Goal: Task Accomplishment & Management: Manage account settings

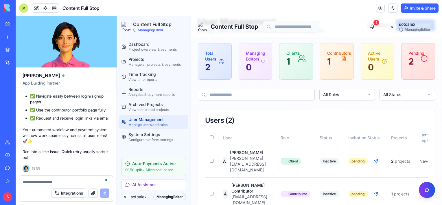
scroll to position [9909, 0]
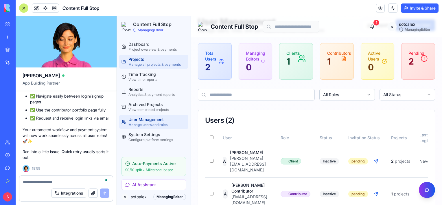
click at [137, 59] on div "Projects" at bounding box center [158, 59] width 58 height 6
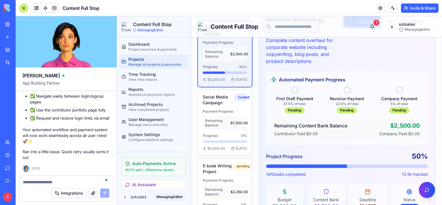
scroll to position [87, 0]
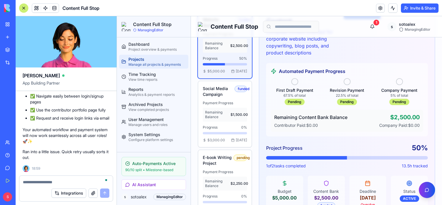
click at [133, 62] on div "Projects" at bounding box center [158, 59] width 58 height 6
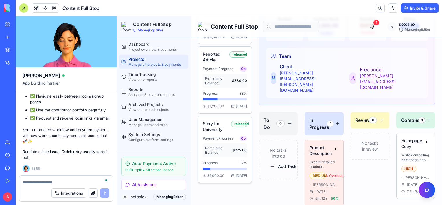
scroll to position [290, 0]
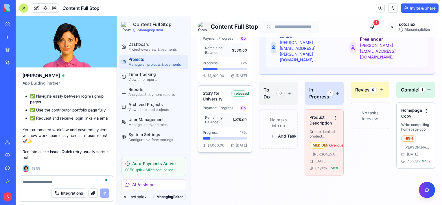
click at [215, 120] on div "Story for University released Payment Progress Co Remaining Balance $275.00 Pro…" at bounding box center [225, 118] width 44 height 57
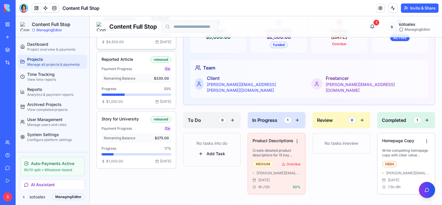
scroll to position [232, 0]
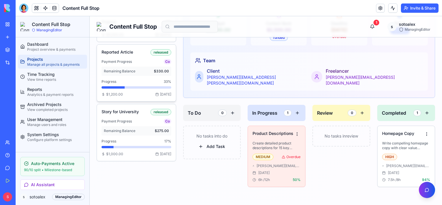
click at [137, 72] on div "Remaining Balance $330.00" at bounding box center [137, 71] width 70 height 9
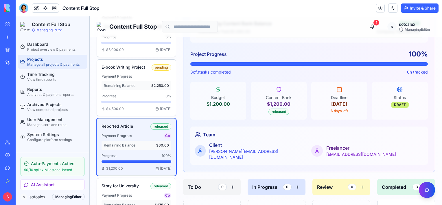
scroll to position [174, 0]
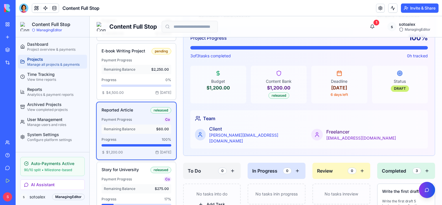
click at [130, 134] on div "Remaining Balance $60.00" at bounding box center [137, 129] width 70 height 9
click at [47, 47] on div "Project overview & payments" at bounding box center [56, 49] width 58 height 5
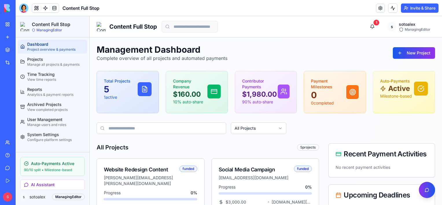
click at [306, 49] on div "Management Dashboard Complete overview of all projects and automated payments N…" at bounding box center [266, 52] width 339 height 17
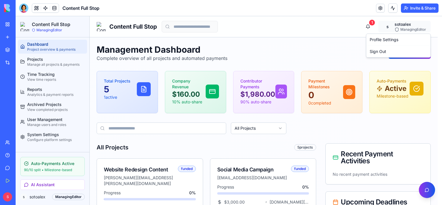
click at [274, 7] on header "Content Full Stop Invite & Share" at bounding box center [229, 8] width 427 height 16
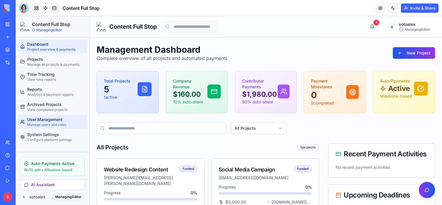
click at [43, 116] on link "User Management Manage users and roles" at bounding box center [52, 122] width 69 height 14
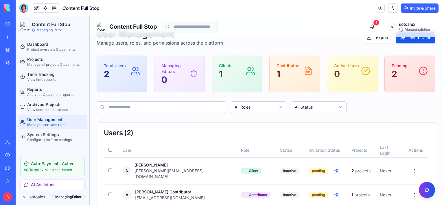
scroll to position [23, 0]
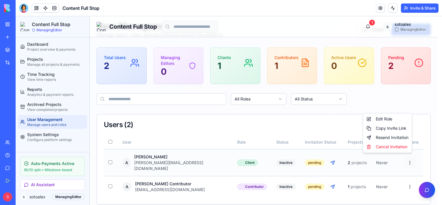
click at [407, 158] on html "Content Full Stop ManagingEditor Dashboard Project overview & payments Projects…" at bounding box center [229, 102] width 427 height 219
click at [394, 138] on div "Resend Invitation" at bounding box center [388, 137] width 47 height 9
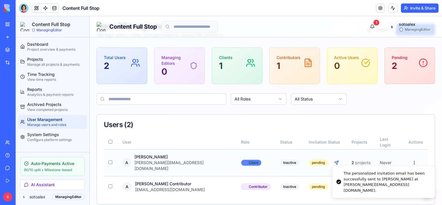
click at [241, 160] on div "Client" at bounding box center [251, 163] width 21 height 6
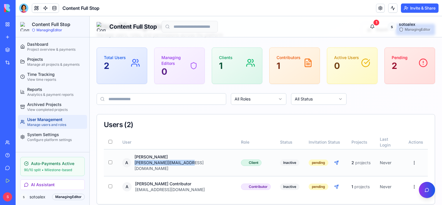
drag, startPoint x: 191, startPoint y: 160, endPoint x: 135, endPoint y: 161, distance: 55.6
click at [135, 161] on div "A Alex Doe alex@contentfullstop.com" at bounding box center [176, 162] width 109 height 17
copy div "[PERSON_NAME][EMAIL_ADDRESS][DOMAIN_NAME]"
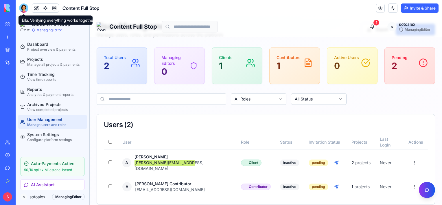
click at [25, 8] on div at bounding box center [23, 7] width 9 height 9
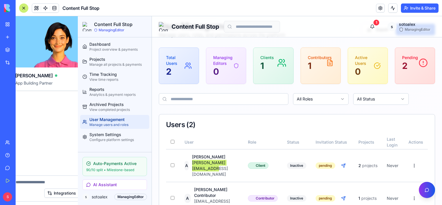
scroll to position [0, 0]
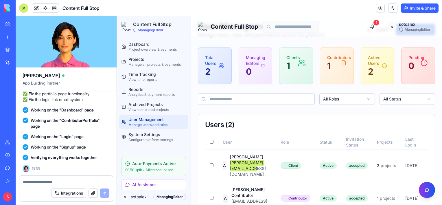
click at [418, 7] on button "Invite & Share" at bounding box center [420, 7] width 38 height 9
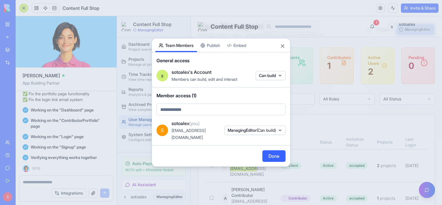
click at [206, 111] on body "BETA My Workspace New app Marketplace Integrations Recent Content Full Stop AI …" at bounding box center [221, 102] width 442 height 205
click at [269, 80] on body "BETA My Workspace New app Marketplace Integrations Recent Content Full Stop AI …" at bounding box center [221, 102] width 442 height 205
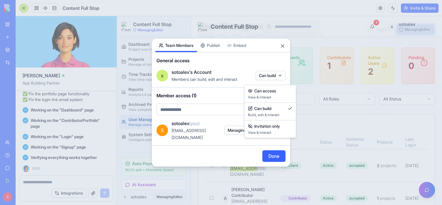
click at [280, 80] on body "BETA My Workspace New app Marketplace Integrations Recent Content Full Stop AI …" at bounding box center [221, 102] width 442 height 205
click at [257, 61] on div at bounding box center [221, 102] width 442 height 205
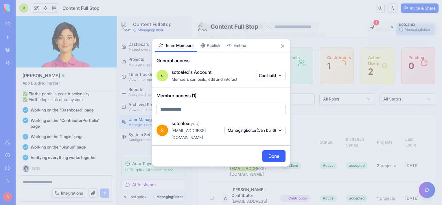
click at [181, 115] on body "BETA My Workspace New app Marketplace Integrations Recent Content Full Stop AI …" at bounding box center [221, 102] width 442 height 205
click at [225, 111] on body "BETA My Workspace New app Marketplace Integrations Recent Content Full Stop AI …" at bounding box center [221, 102] width 442 height 205
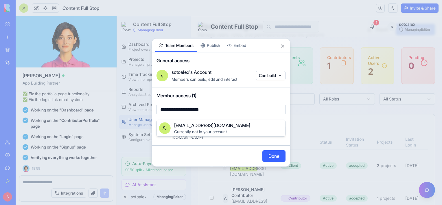
drag, startPoint x: 223, startPoint y: 113, endPoint x: 149, endPoint y: 117, distance: 74.0
click at [149, 117] on body "BETA My Workspace New app Marketplace Integrations Recent Content Full Stop AI …" at bounding box center [221, 102] width 442 height 205
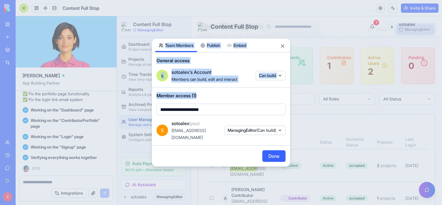
drag, startPoint x: 222, startPoint y: 112, endPoint x: 173, endPoint y: 112, distance: 49.5
click at [173, 112] on body "BETA My Workspace New app Marketplace Integrations Recent Content Full Stop AI …" at bounding box center [221, 102] width 442 height 205
click at [205, 109] on body "BETA My Workspace New app Marketplace Integrations Recent Content Full Stop AI …" at bounding box center [221, 102] width 442 height 205
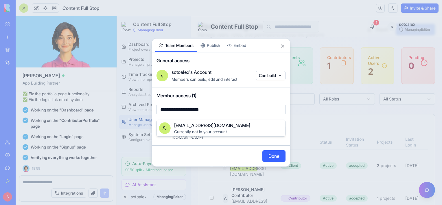
drag, startPoint x: 218, startPoint y: 110, endPoint x: 171, endPoint y: 111, distance: 47.8
click at [171, 111] on div at bounding box center [221, 102] width 442 height 205
type input "*"
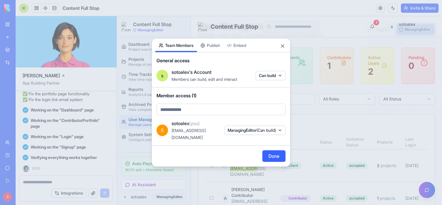
drag, startPoint x: 206, startPoint y: 148, endPoint x: 208, endPoint y: 136, distance: 13.0
click at [205, 148] on body "BETA My Workspace New app Marketplace Integrations Recent Content Full Stop AI …" at bounding box center [221, 102] width 442 height 205
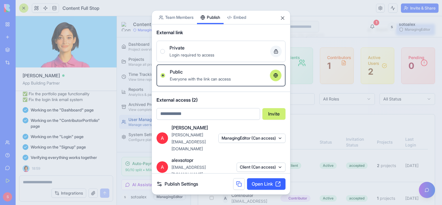
click at [218, 50] on div "Share App Team Members Publish Embed External link Private Login required to ac…" at bounding box center [221, 102] width 139 height 184
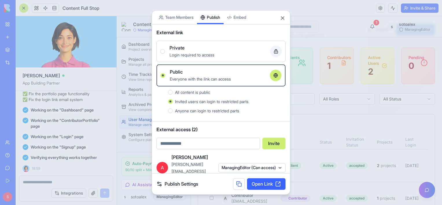
scroll to position [17, 0]
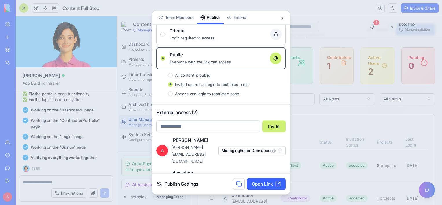
click at [246, 146] on button "ManagingEditor (Can access)" at bounding box center [252, 150] width 67 height 9
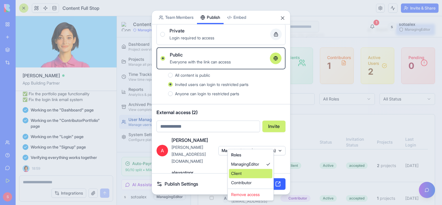
click at [242, 173] on div "Client" at bounding box center [250, 173] width 43 height 9
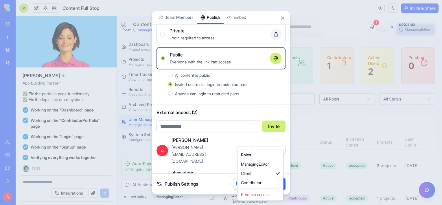
click at [242, 112] on div at bounding box center [221, 102] width 442 height 205
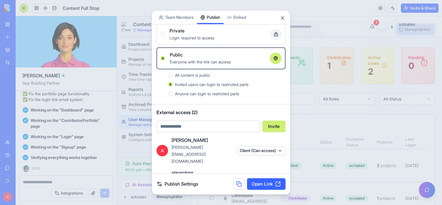
click at [255, 175] on button "Client (Can access)" at bounding box center [261, 179] width 49 height 9
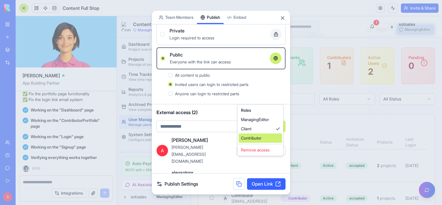
click at [255, 138] on div "Contributor" at bounding box center [260, 137] width 43 height 9
click at [239, 171] on div at bounding box center [221, 102] width 442 height 205
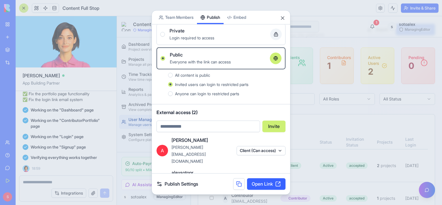
click at [257, 185] on link "Open Link" at bounding box center [266, 184] width 39 height 12
click at [282, 19] on button "Close" at bounding box center [283, 18] width 6 height 6
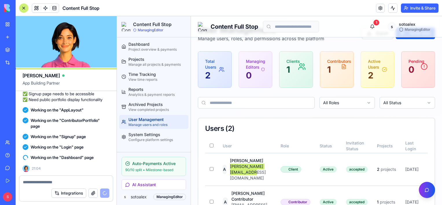
scroll to position [28, 0]
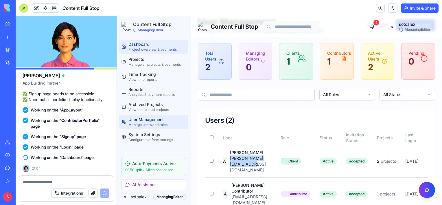
click at [145, 46] on div "Dashboard" at bounding box center [158, 44] width 58 height 6
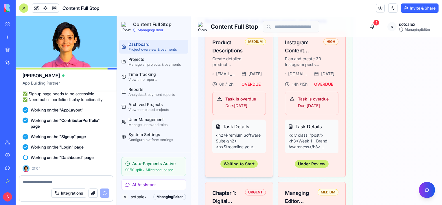
scroll to position [492, 0]
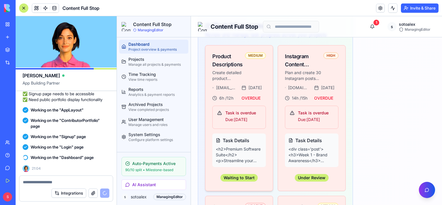
click at [231, 85] on div "alexsotopr@hotmail.com Sep 16 6 h / 12 h OVERDUE" at bounding box center [240, 93] width 54 height 16
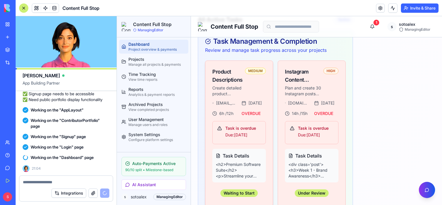
scroll to position [463, 0]
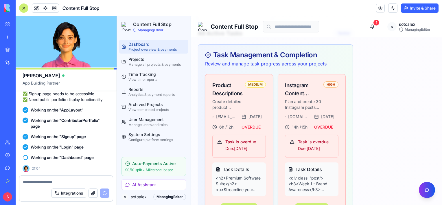
click at [254, 81] on div "MEDIUM" at bounding box center [255, 84] width 21 height 6
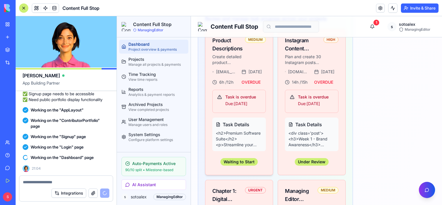
scroll to position [521, 0]
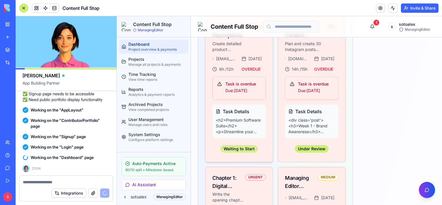
click at [244, 145] on div "Waiting to Start" at bounding box center [239, 149] width 37 height 8
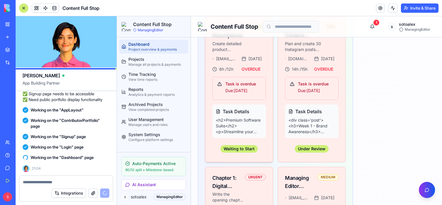
click at [242, 117] on p "<h2>Premium Software Suite</h2><p>Streamline your workflow with our comprehensi…" at bounding box center [239, 125] width 47 height 17
click at [239, 108] on h4 "Task Details" at bounding box center [239, 111] width 47 height 7
click at [243, 87] on p "Due: Sep 16" at bounding box center [244, 90] width 36 height 7
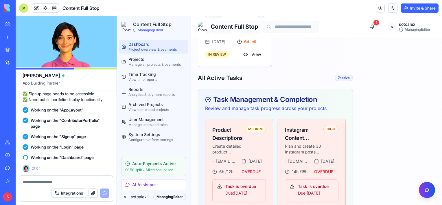
scroll to position [405, 0]
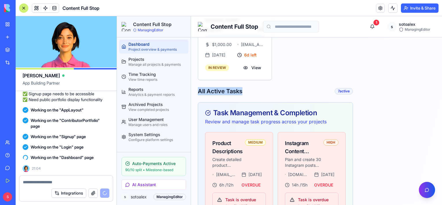
drag, startPoint x: 243, startPoint y: 68, endPoint x: 193, endPoint y: 67, distance: 49.8
click at [193, 67] on div "Management Dashboard Complete overview of all projects and automated payments N…" at bounding box center [316, 119] width 251 height 974
copy h2 "All Active Tasks"
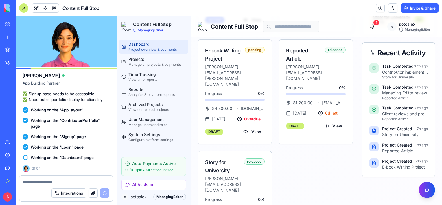
scroll to position [203, 0]
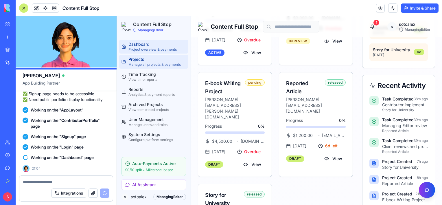
click at [141, 58] on div "Projects" at bounding box center [158, 59] width 58 height 6
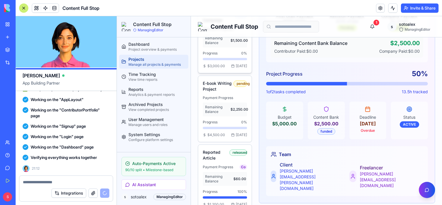
scroll to position [145, 0]
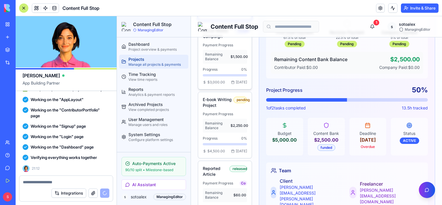
click at [224, 61] on span "Remaining Balance" at bounding box center [217, 56] width 25 height 9
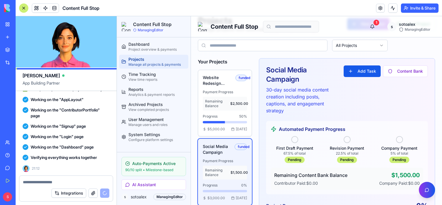
scroll to position [58, 0]
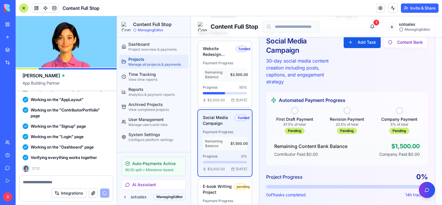
click at [294, 109] on div at bounding box center [295, 110] width 7 height 7
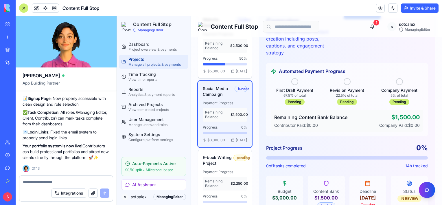
scroll to position [10137, 0]
click at [29, 181] on textarea at bounding box center [66, 182] width 87 height 6
paste textarea "**********"
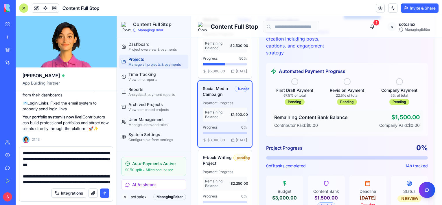
scroll to position [133, 0]
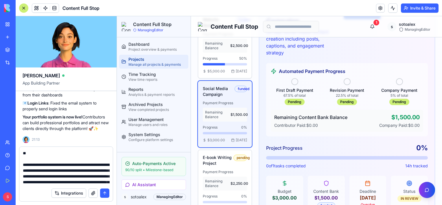
type textarea "**********"
click at [107, 193] on button "submit" at bounding box center [104, 193] width 9 height 9
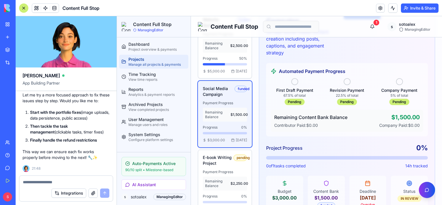
scroll to position [10561, 0]
click at [63, 182] on textarea at bounding box center [66, 182] width 87 height 6
type textarea "***"
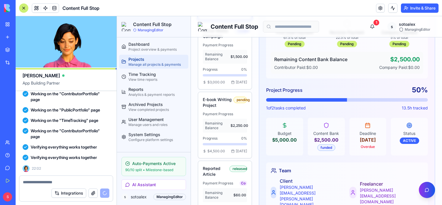
scroll to position [10708, 0]
click at [79, 180] on textarea at bounding box center [66, 182] width 87 height 6
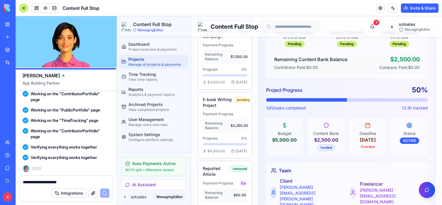
type textarea "**********"
click at [277, 188] on div at bounding box center [274, 193] width 6 height 12
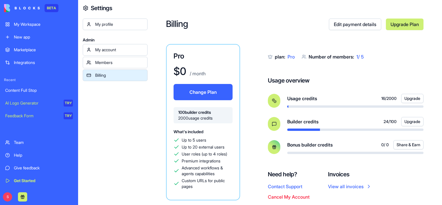
click at [23, 89] on div "Content Full Stop" at bounding box center [39, 90] width 68 height 6
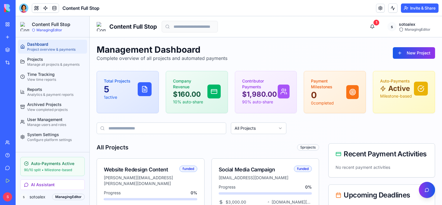
click at [417, 9] on button "Invite & Share" at bounding box center [420, 7] width 38 height 9
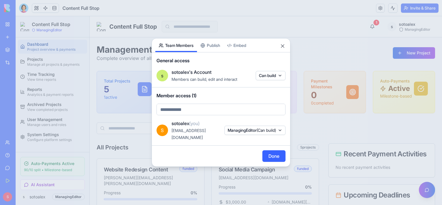
click at [215, 49] on div "Share App Team Members Publish Embed General access s sotoalex's Account Member…" at bounding box center [221, 102] width 139 height 129
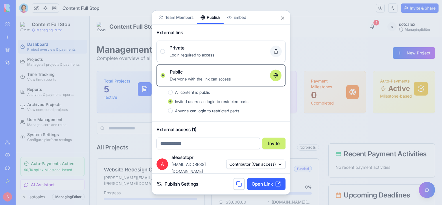
click at [238, 185] on button at bounding box center [239, 184] width 12 height 12
click at [253, 161] on button "Contributor (Can access)" at bounding box center [255, 164] width 59 height 9
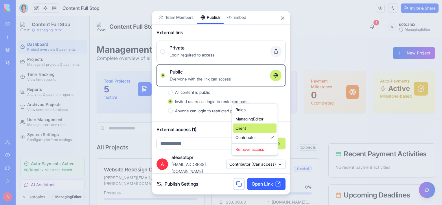
click at [244, 131] on div "Client" at bounding box center [254, 128] width 43 height 9
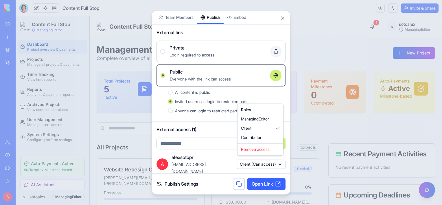
click at [220, 184] on div at bounding box center [221, 102] width 442 height 205
click at [236, 184] on button at bounding box center [239, 184] width 12 height 12
click at [208, 145] on input "email" at bounding box center [209, 144] width 104 height 12
type input "**********"
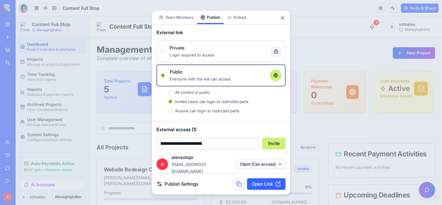
click at [275, 144] on button "Invite" at bounding box center [274, 144] width 23 height 12
click at [272, 160] on button "Client (Can access)" at bounding box center [261, 164] width 49 height 9
click at [250, 109] on div "Roles" at bounding box center [260, 108] width 43 height 9
click at [307, 8] on div at bounding box center [221, 102] width 442 height 205
click at [282, 19] on button "Close" at bounding box center [283, 18] width 6 height 6
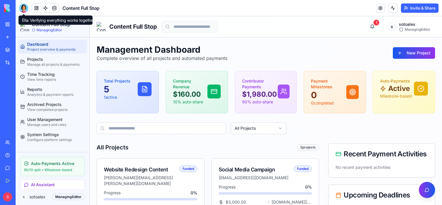
click at [22, 8] on div at bounding box center [23, 7] width 9 height 9
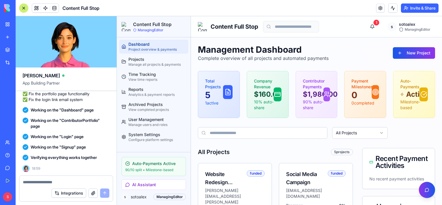
scroll to position [9772, 0]
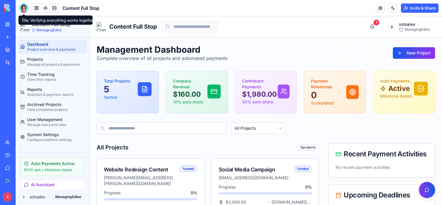
click at [23, 8] on div at bounding box center [23, 7] width 9 height 9
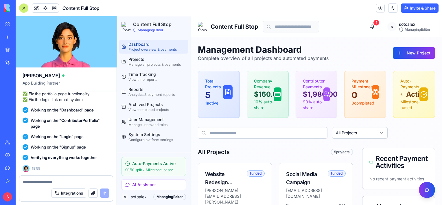
click at [47, 182] on textarea at bounding box center [66, 182] width 87 height 6
type textarea "*"
click at [34, 183] on textarea at bounding box center [66, 182] width 87 height 6
click at [37, 180] on textarea at bounding box center [66, 182] width 87 height 6
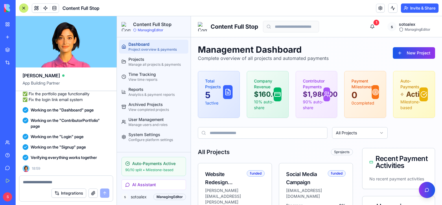
paste textarea "**********"
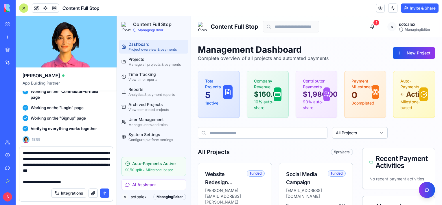
type textarea "**********"
click at [105, 194] on button "submit" at bounding box center [104, 193] width 9 height 9
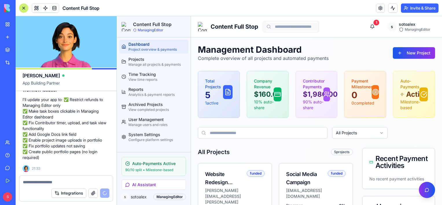
scroll to position [10430, 0]
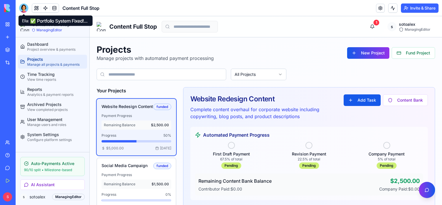
click at [20, 7] on div at bounding box center [23, 7] width 9 height 9
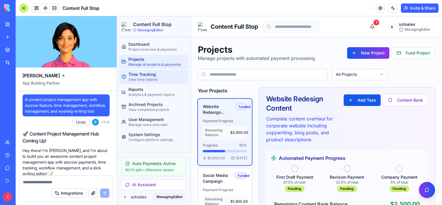
scroll to position [10795, 0]
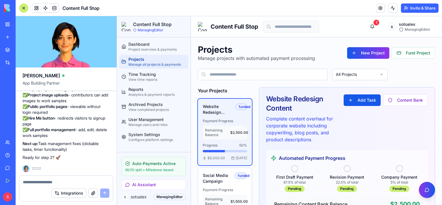
click at [59, 182] on textarea at bounding box center [66, 182] width 87 height 6
type textarea "***"
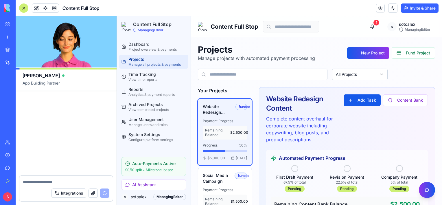
scroll to position [11042, 0]
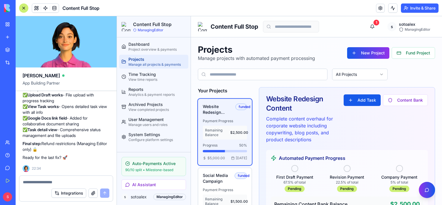
click at [70, 184] on textarea at bounding box center [66, 182] width 87 height 6
type textarea "***"
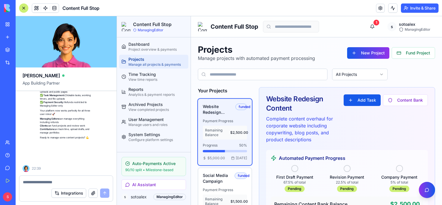
scroll to position [11252, 0]
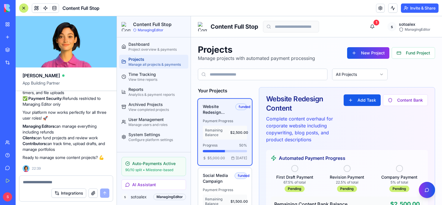
click at [80, 180] on textarea at bounding box center [66, 182] width 87 height 6
click at [75, 182] on textarea at bounding box center [66, 182] width 87 height 6
type textarea "*****"
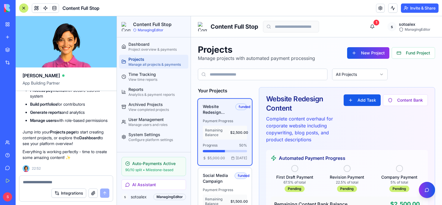
scroll to position [11398, 0]
click at [58, 123] on li "Manage users with role-based permissions" at bounding box center [70, 121] width 80 height 6
click at [151, 44] on div "Dashboard" at bounding box center [158, 44] width 58 height 6
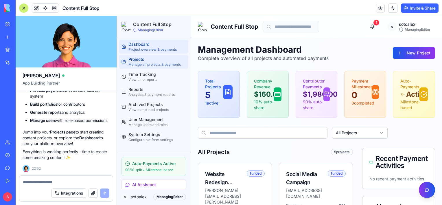
click at [146, 59] on div "Projects" at bounding box center [158, 59] width 58 height 6
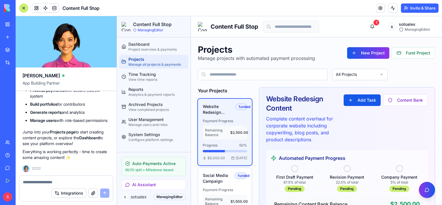
click at [228, 115] on h3 "Website Redesign Content" at bounding box center [219, 110] width 33 height 12
click at [220, 125] on div "Payment Progress Remaining Balance $2,500.00" at bounding box center [225, 129] width 44 height 21
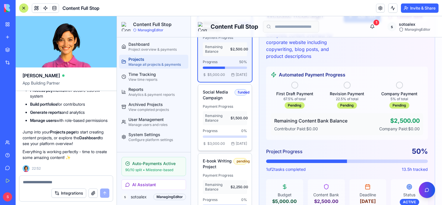
scroll to position [87, 0]
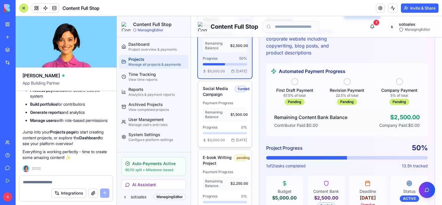
click at [220, 119] on span "Remaining Balance" at bounding box center [217, 114] width 25 height 9
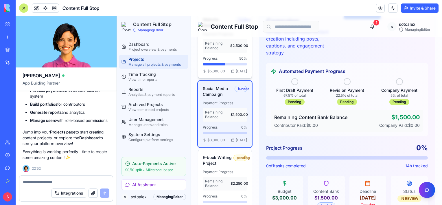
click at [227, 59] on div "Progress 50 %" at bounding box center [225, 58] width 44 height 5
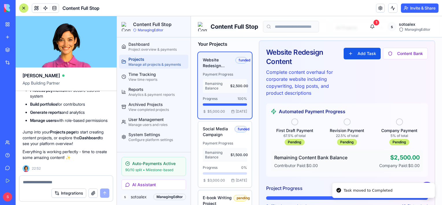
scroll to position [29, 0]
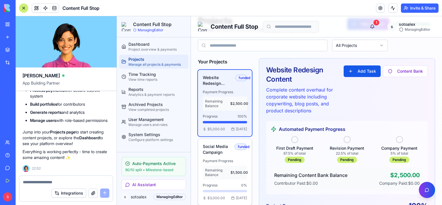
click at [216, 163] on span "Payment Progress" at bounding box center [218, 161] width 30 height 5
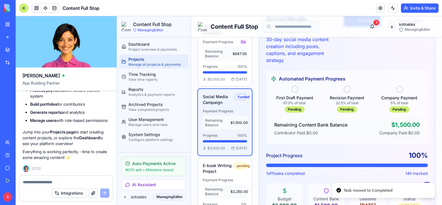
scroll to position [102, 0]
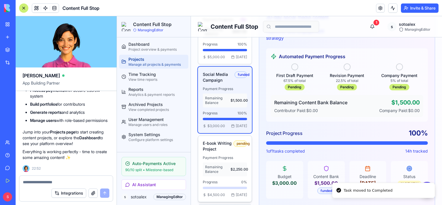
click at [220, 160] on span "Payment Progress" at bounding box center [218, 158] width 30 height 5
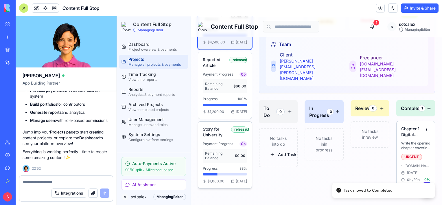
scroll to position [268, 0]
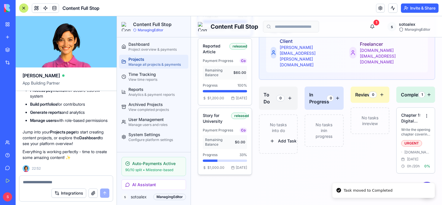
click at [216, 149] on div "Payment Progress Co Remaining Balance $0.00" at bounding box center [225, 138] width 44 height 21
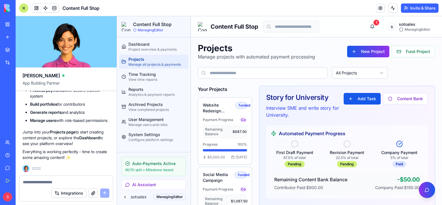
scroll to position [0, 0]
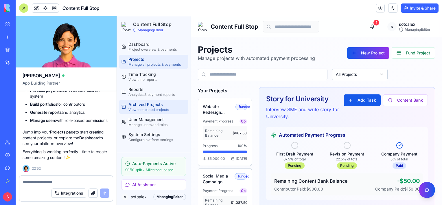
click at [147, 104] on div "Archived Projects" at bounding box center [158, 105] width 58 height 6
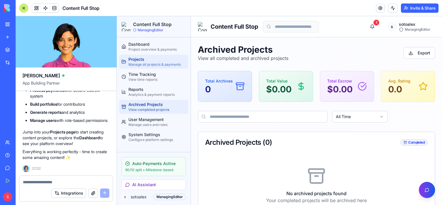
click at [145, 61] on div "Projects" at bounding box center [158, 59] width 58 height 6
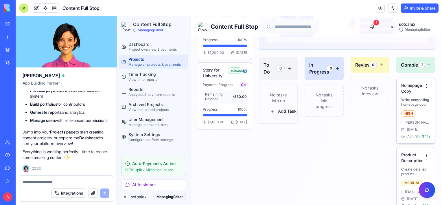
scroll to position [317, 0]
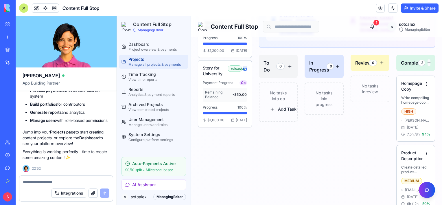
click at [428, 59] on button at bounding box center [429, 62] width 3 height 7
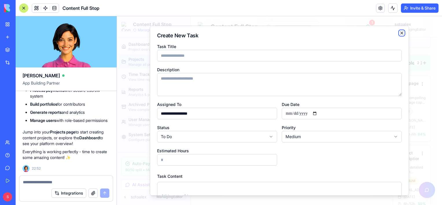
click at [401, 32] on icon "button" at bounding box center [402, 33] width 2 height 2
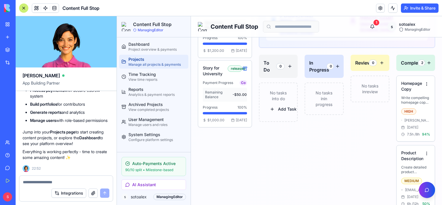
click at [145, 60] on div "Projects" at bounding box center [158, 59] width 58 height 6
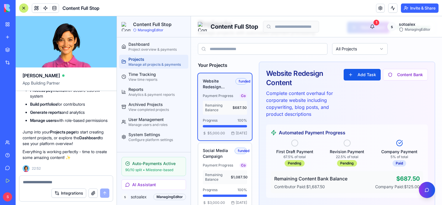
scroll to position [0, 0]
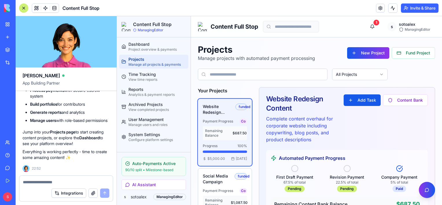
click at [227, 109] on h3 "Website Redesign Content" at bounding box center [219, 110] width 33 height 12
click at [230, 108] on h3 "Website Redesign Content" at bounding box center [219, 110] width 33 height 12
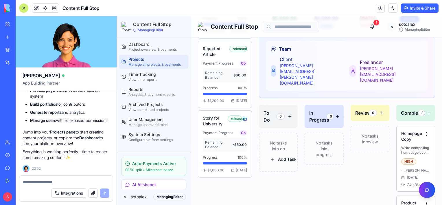
scroll to position [317, 0]
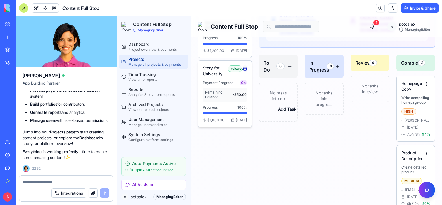
click at [244, 72] on button at bounding box center [246, 68] width 4 height 7
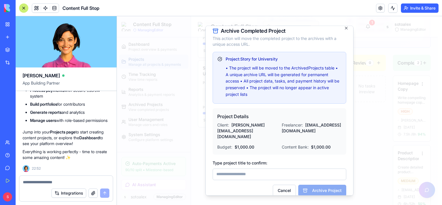
scroll to position [0, 0]
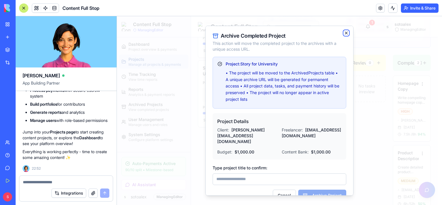
click at [344, 32] on icon "button" at bounding box center [346, 33] width 5 height 5
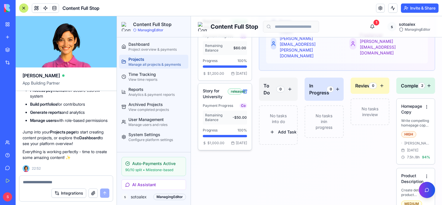
scroll to position [259, 0]
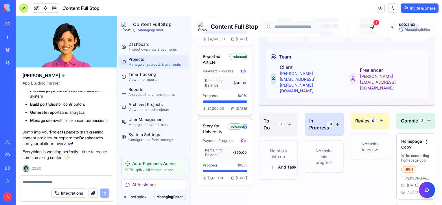
click at [241, 60] on div "released" at bounding box center [239, 57] width 18 height 6
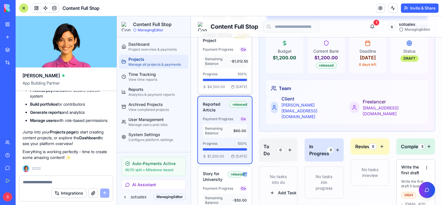
scroll to position [201, 0]
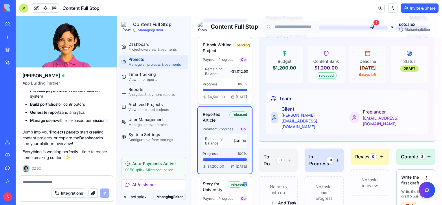
click at [244, 48] on div "pending" at bounding box center [241, 45] width 14 height 6
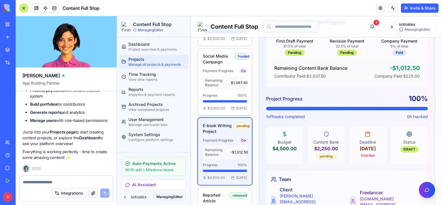
scroll to position [85, 0]
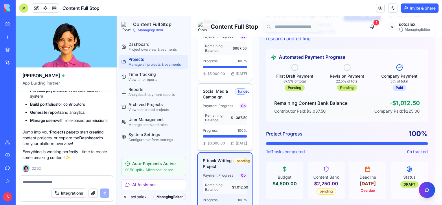
click at [243, 95] on div "funded" at bounding box center [241, 91] width 12 height 6
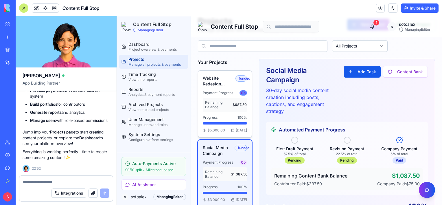
scroll to position [27, 0]
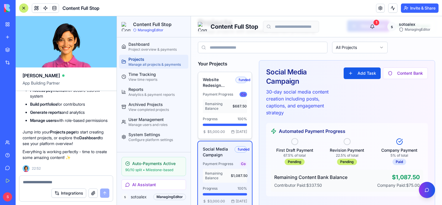
click at [242, 94] on div "Co" at bounding box center [244, 94] width 8 height 5
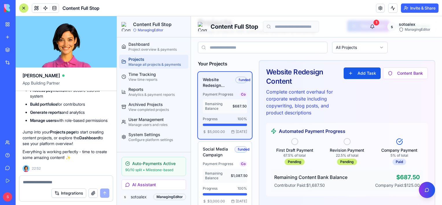
click at [241, 79] on div "funded" at bounding box center [242, 80] width 12 height 6
click at [242, 79] on div "funded" at bounding box center [242, 80] width 12 height 6
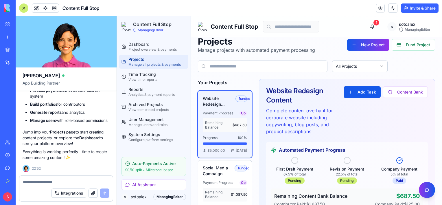
scroll to position [0, 0]
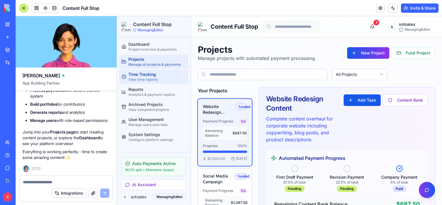
click at [147, 76] on div "Time Tracking" at bounding box center [158, 75] width 58 height 6
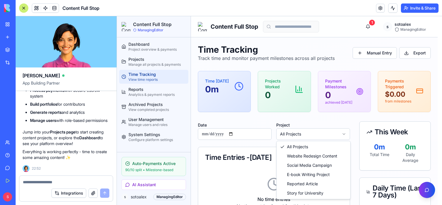
click at [304, 131] on html "**********" at bounding box center [279, 206] width 325 height 381
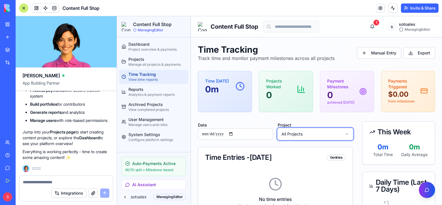
click at [351, 120] on html "**********" at bounding box center [279, 200] width 325 height 369
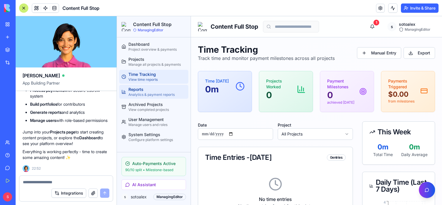
click at [138, 97] on link "Reports Analytics & payment reports" at bounding box center [153, 92] width 69 height 14
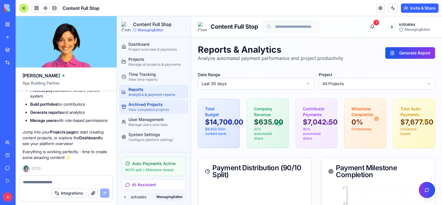
click at [140, 108] on div "View completed projects" at bounding box center [158, 109] width 58 height 5
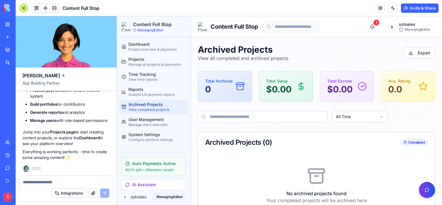
click at [241, 83] on rect at bounding box center [241, 84] width 8 height 2
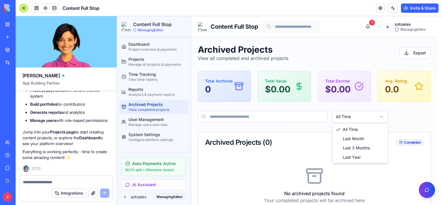
click at [353, 118] on html "Content Full Stop ManagingEditor Dashboard Project overview & payments Projects…" at bounding box center [279, 124] width 325 height 216
click at [402, 118] on html "Content Full Stop ManagingEditor Dashboard Project overview & payments Projects…" at bounding box center [279, 124] width 325 height 216
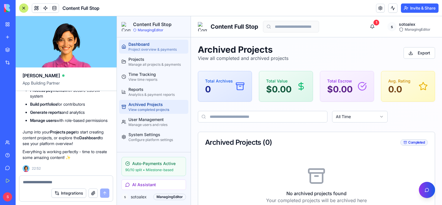
click at [141, 47] on div "Project overview & payments" at bounding box center [158, 49] width 58 height 5
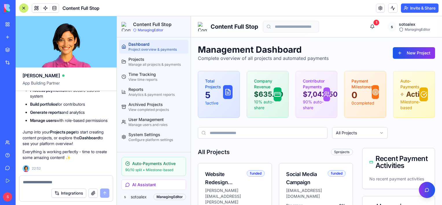
click at [211, 103] on p "1 active" at bounding box center [214, 103] width 18 height 6
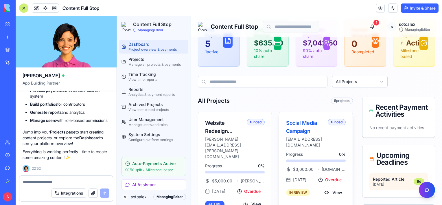
scroll to position [87, 0]
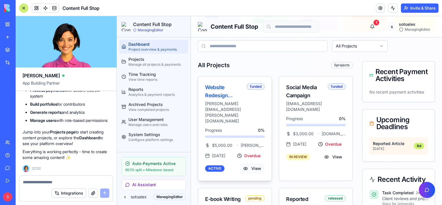
click at [256, 163] on button "View" at bounding box center [252, 168] width 25 height 10
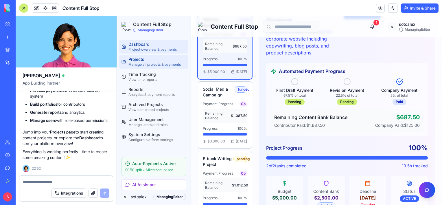
click at [138, 43] on div "Dashboard" at bounding box center [158, 44] width 58 height 6
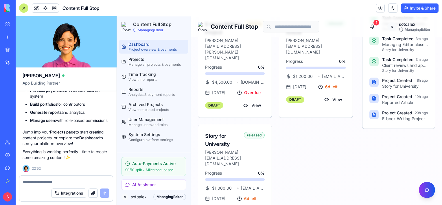
scroll to position [264, 0]
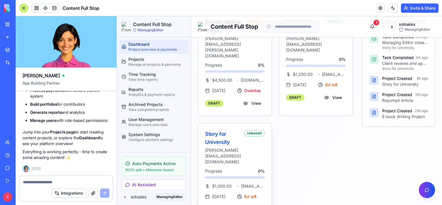
click at [249, 204] on button "View" at bounding box center [252, 209] width 25 height 10
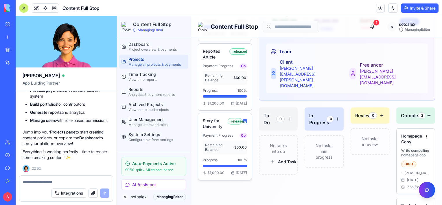
scroll to position [317, 0]
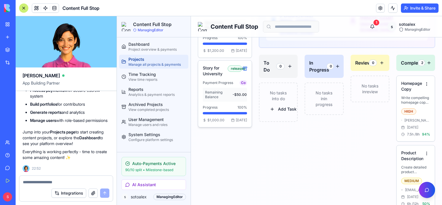
click at [205, 122] on span "$1,000.00" at bounding box center [214, 120] width 22 height 5
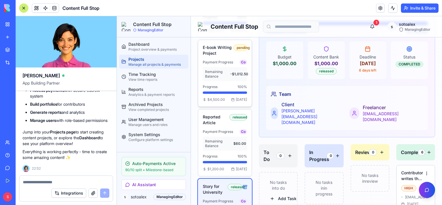
scroll to position [230, 0]
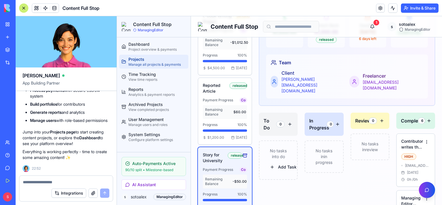
click at [244, 159] on button at bounding box center [246, 155] width 4 height 7
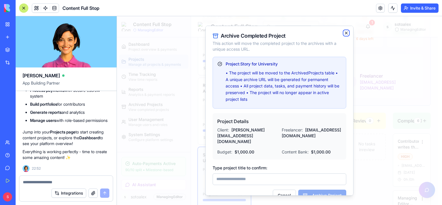
click at [344, 32] on icon "button" at bounding box center [346, 33] width 5 height 5
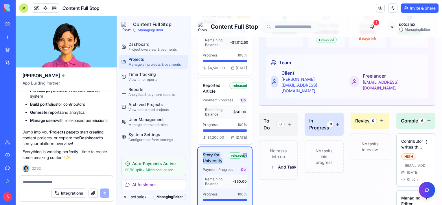
drag, startPoint x: 203, startPoint y: 172, endPoint x: 222, endPoint y: 177, distance: 19.4
click at [222, 177] on div "Story for University released Payment Progress Co Remaining Balance -$50.00 Pro…" at bounding box center [225, 180] width 54 height 67
copy h3 "Story for University"
click at [244, 159] on button at bounding box center [246, 155] width 4 height 7
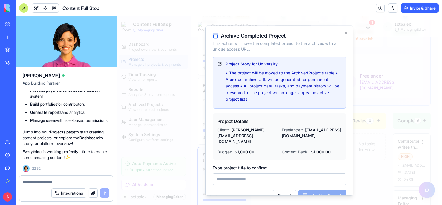
click at [241, 173] on input "Type project title to confirm:" at bounding box center [280, 179] width 134 height 12
click at [302, 173] on input "Type project title to confirm:" at bounding box center [280, 179] width 134 height 12
type input "**********"
click at [320, 189] on button "Archive Project" at bounding box center [323, 195] width 48 height 12
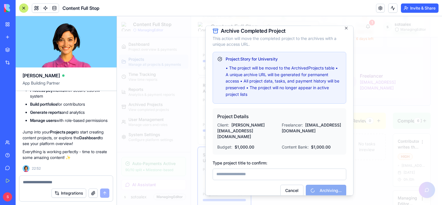
scroll to position [0, 0]
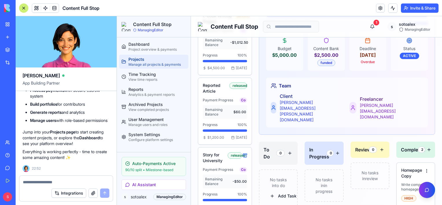
click at [169, 10] on header "Content Full Stop Invite & Share" at bounding box center [229, 8] width 427 height 16
click at [56, 182] on textarea at bounding box center [66, 182] width 87 height 6
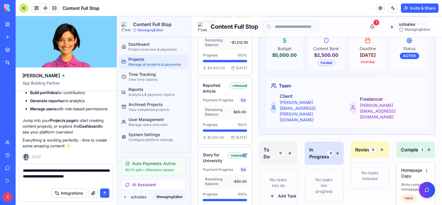
click at [83, 171] on textarea "**********" at bounding box center [66, 176] width 87 height 17
click at [68, 175] on textarea "**********" at bounding box center [66, 176] width 87 height 17
click at [40, 181] on textarea "**********" at bounding box center [66, 176] width 87 height 17
type textarea "**********"
click at [105, 192] on button "submit" at bounding box center [104, 193] width 9 height 9
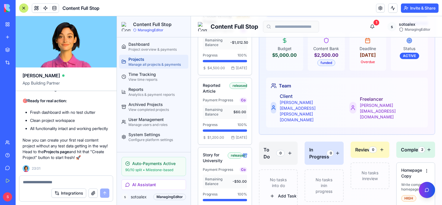
scroll to position [11720, 0]
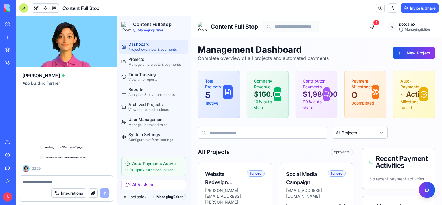
scroll to position [10825, 0]
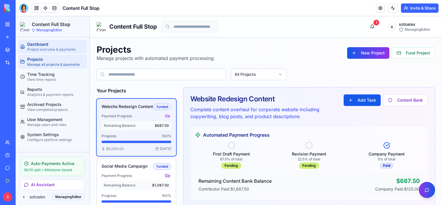
click at [47, 47] on div "Project overview & payments" at bounding box center [56, 49] width 58 height 5
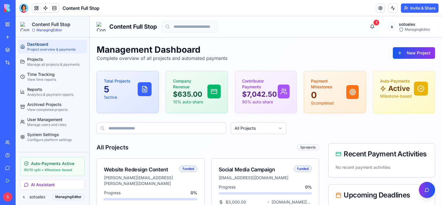
click at [142, 89] on icon at bounding box center [144, 89] width 7 height 7
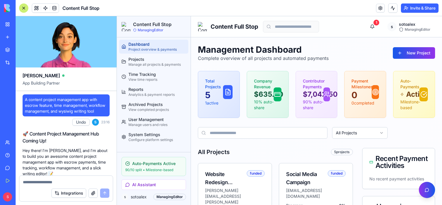
scroll to position [11633, 0]
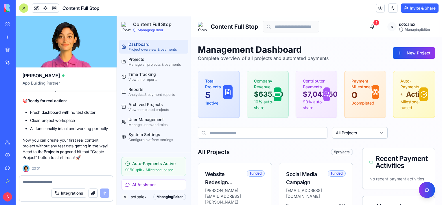
click at [56, 130] on li "All functionality intact and working perfectly" at bounding box center [70, 129] width 80 height 6
click at [57, 180] on textarea at bounding box center [66, 182] width 87 height 6
type textarea "**********"
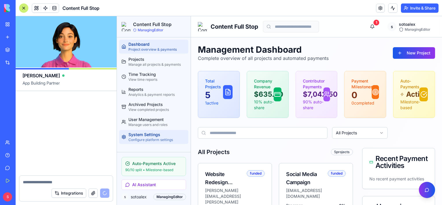
scroll to position [12078, 0]
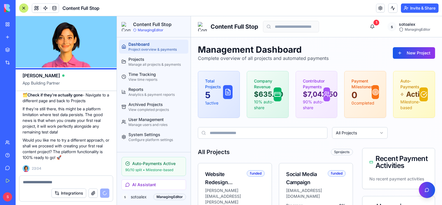
click at [83, 181] on textarea at bounding box center [66, 182] width 87 height 6
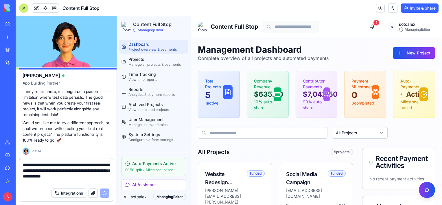
scroll to position [12096, 0]
type textarea "**********"
click at [40, 180] on textarea "**********" at bounding box center [66, 173] width 87 height 23
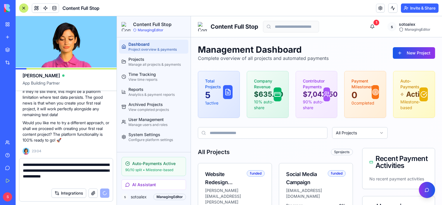
click at [41, 179] on textarea "**********" at bounding box center [66, 173] width 87 height 23
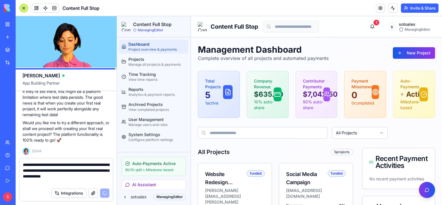
click at [36, 184] on textarea "**********" at bounding box center [66, 173] width 87 height 23
click at [37, 182] on textarea "**********" at bounding box center [66, 173] width 87 height 23
click at [39, 182] on textarea "**********" at bounding box center [66, 173] width 87 height 23
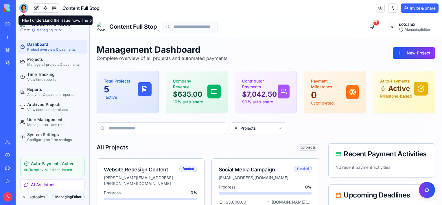
click at [22, 10] on div at bounding box center [23, 7] width 9 height 9
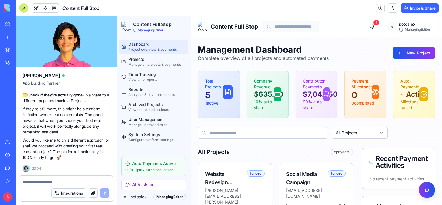
scroll to position [12165, 0]
drag, startPoint x: 292, startPoint y: 12, endPoint x: 246, endPoint y: 12, distance: 46.0
click at [246, 12] on header "Content Full Stop Invite & Share" at bounding box center [229, 8] width 427 height 16
click at [72, 180] on textarea at bounding box center [66, 182] width 87 height 6
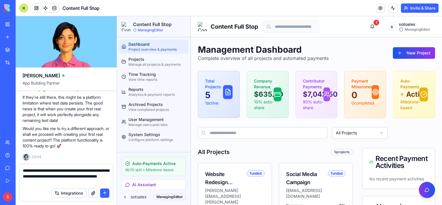
type textarea "**********"
click at [105, 192] on button "submit" at bounding box center [104, 193] width 9 height 9
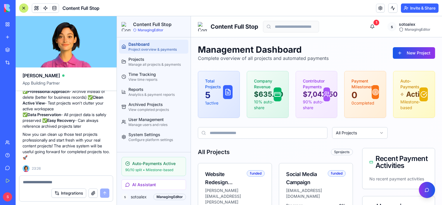
scroll to position [12596, 0]
click at [151, 61] on div "Projects" at bounding box center [158, 59] width 58 height 6
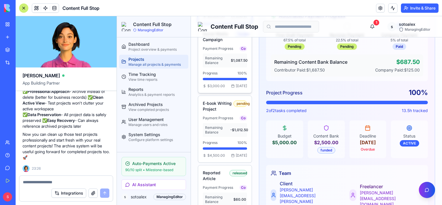
scroll to position [58, 0]
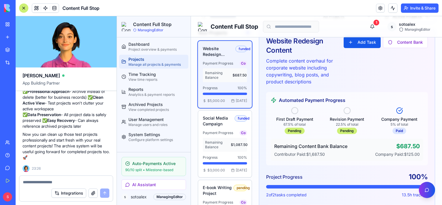
click at [246, 46] on div "funded" at bounding box center [242, 49] width 12 height 6
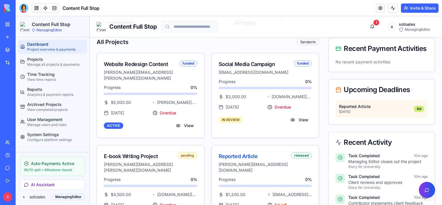
scroll to position [116, 0]
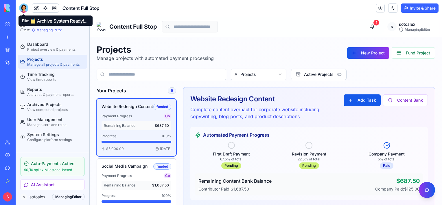
click at [24, 8] on div at bounding box center [23, 7] width 9 height 9
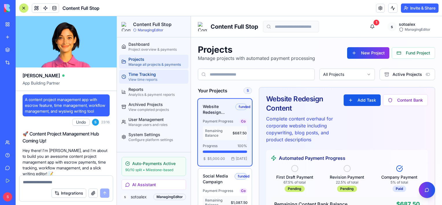
scroll to position [12683, 0]
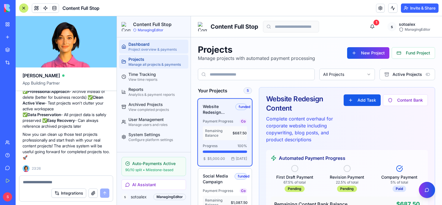
click at [139, 45] on div "Dashboard" at bounding box center [158, 44] width 58 height 6
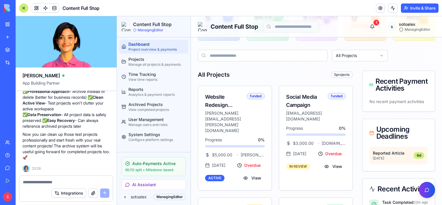
scroll to position [87, 0]
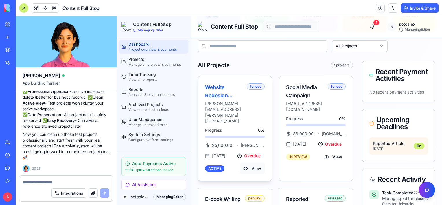
click at [255, 163] on button "View" at bounding box center [252, 168] width 25 height 10
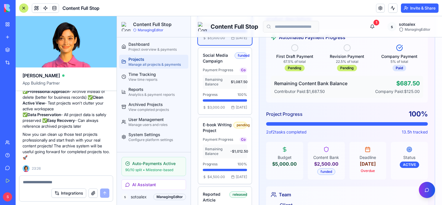
scroll to position [114, 0]
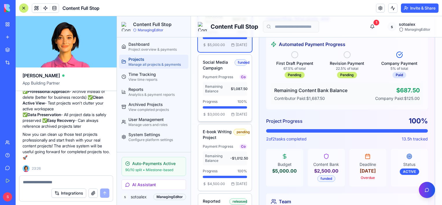
click at [233, 89] on div "Remaining Balance $1,087.50" at bounding box center [225, 88] width 40 height 9
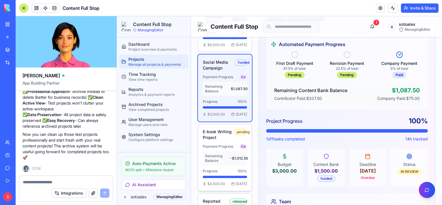
click at [223, 140] on h3 "E-book Writing Project" at bounding box center [218, 135] width 31 height 12
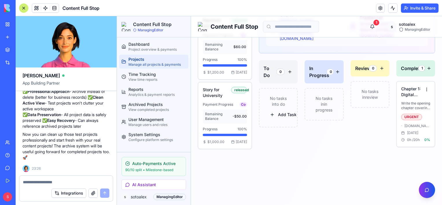
scroll to position [297, 0]
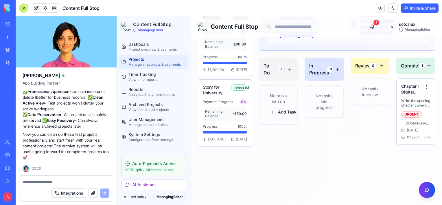
click at [58, 179] on div at bounding box center [66, 180] width 94 height 9
drag, startPoint x: 56, startPoint y: 116, endPoint x: 80, endPoint y: 117, distance: 24.1
click at [80, 39] on li "Look for the archive button on each project card (folder-x icon)" at bounding box center [70, 33] width 80 height 12
copy li "folder-x icon"
click at [68, 184] on textarea at bounding box center [66, 182] width 87 height 6
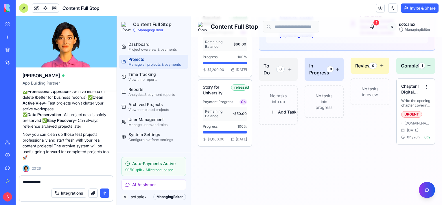
paste textarea "**********"
type textarea "**********"
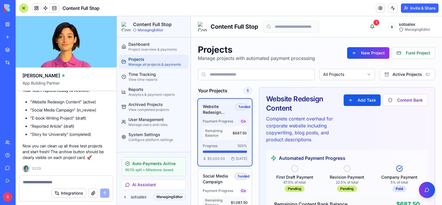
scroll to position [12999, 0]
click at [144, 41] on link "Dashboard Project overview & payments" at bounding box center [153, 47] width 69 height 14
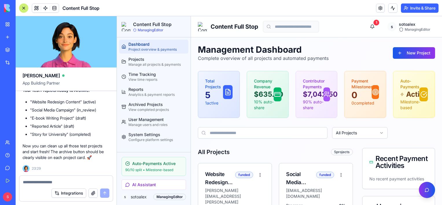
click at [226, 94] on icon at bounding box center [228, 92] width 5 height 6
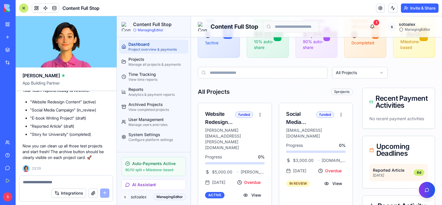
scroll to position [87, 0]
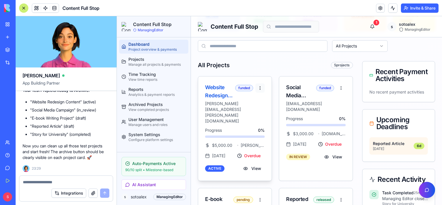
click at [259, 93] on html "Content Full Stop ManagingEditor Dashboard Project overview & payments Projects…" at bounding box center [279, 167] width 325 height 476
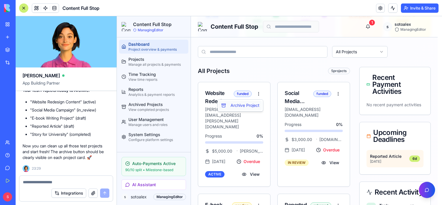
click at [253, 107] on div "Archive Project" at bounding box center [240, 105] width 43 height 9
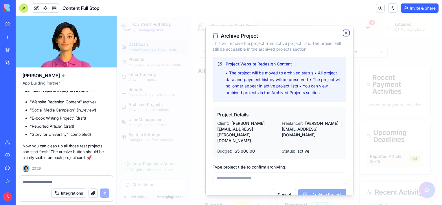
click at [345, 34] on icon "button" at bounding box center [346, 33] width 5 height 5
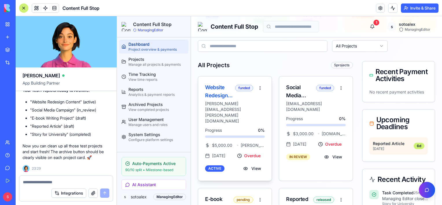
click at [215, 92] on div "Website Redesign Content" at bounding box center [219, 91] width 28 height 16
click at [250, 163] on button "View" at bounding box center [252, 168] width 25 height 10
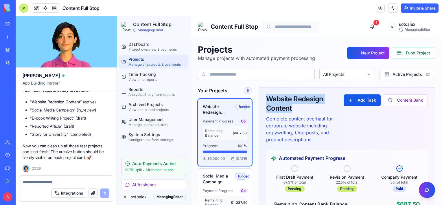
drag, startPoint x: 292, startPoint y: 109, endPoint x: 267, endPoint y: 100, distance: 27.3
click at [267, 100] on div "Website Redesign Content" at bounding box center [302, 103] width 73 height 19
copy div "Website Redesign Content"
click at [153, 49] on div "Project overview & payments" at bounding box center [158, 49] width 58 height 5
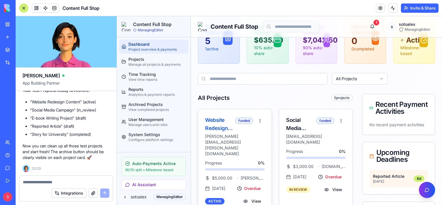
scroll to position [58, 0]
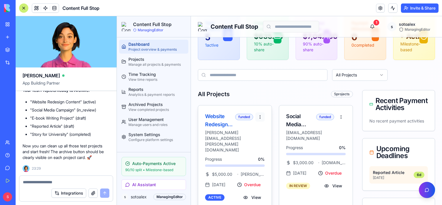
click at [258, 120] on html "Content Full Stop ManagingEditor Dashboard Project overview & payments Projects…" at bounding box center [279, 196] width 325 height 476
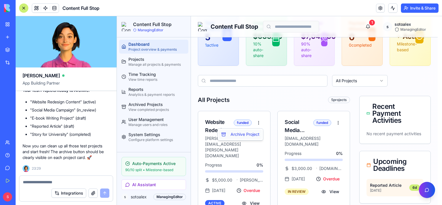
click at [243, 133] on div "Archive Project" at bounding box center [240, 134] width 43 height 9
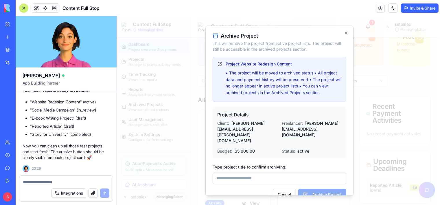
click at [249, 172] on input "Type project title to confirm archiving:" at bounding box center [280, 178] width 134 height 12
paste input "**********"
type input "**********"
click at [319, 189] on button "Archive Project" at bounding box center [323, 195] width 48 height 12
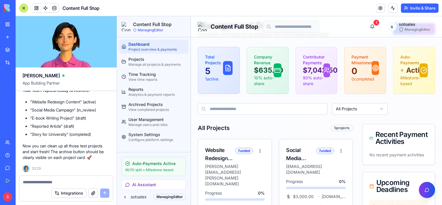
scroll to position [87, 0]
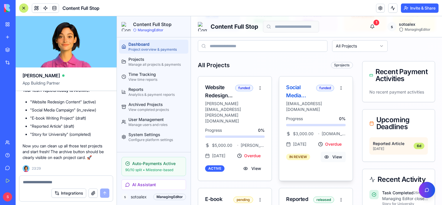
click at [337, 162] on button "View" at bounding box center [333, 157] width 25 height 10
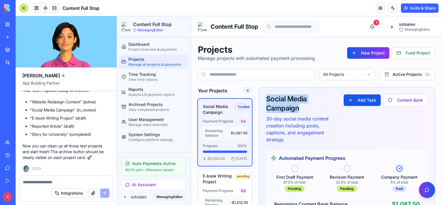
drag, startPoint x: 299, startPoint y: 108, endPoint x: 258, endPoint y: 96, distance: 42.3
click at [259, 96] on div "Social Media Campaign 30-day social media content creation including posts, cap…" at bounding box center [347, 118] width 176 height 63
copy div "Social Media Campaign"
click at [143, 45] on div "Dashboard" at bounding box center [158, 44] width 58 height 6
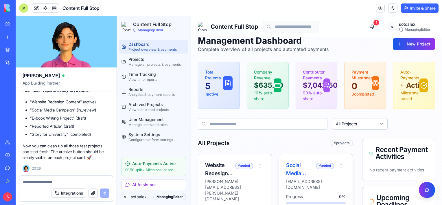
scroll to position [58, 0]
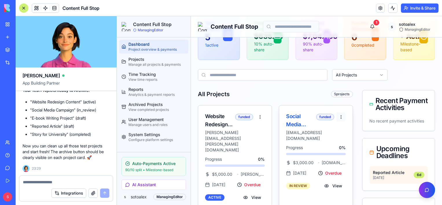
click at [339, 124] on html "Content Full Stop ManagingEditor Dashboard Project overview & payments Projects…" at bounding box center [279, 196] width 325 height 476
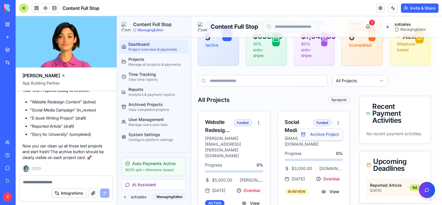
click at [326, 133] on div "Archive Project" at bounding box center [320, 134] width 43 height 9
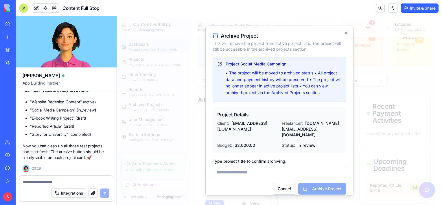
click at [235, 167] on input "Type project title to confirm archiving:" at bounding box center [280, 173] width 134 height 12
type input "**********"
click at [332, 183] on button "Archive Project" at bounding box center [323, 189] width 48 height 12
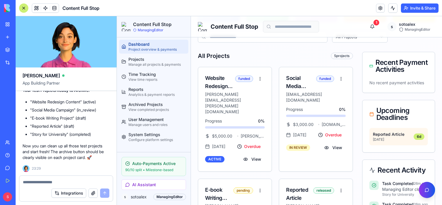
scroll to position [116, 0]
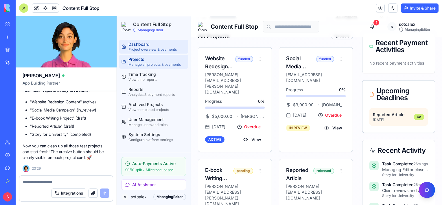
click at [136, 58] on div "Projects" at bounding box center [158, 59] width 58 height 6
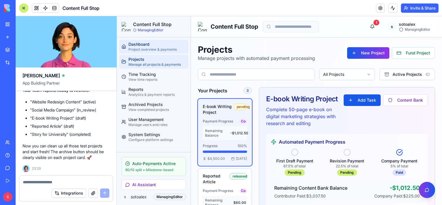
click at [145, 48] on div "Project overview & payments" at bounding box center [158, 49] width 58 height 5
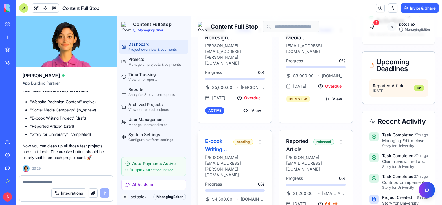
scroll to position [174, 0]
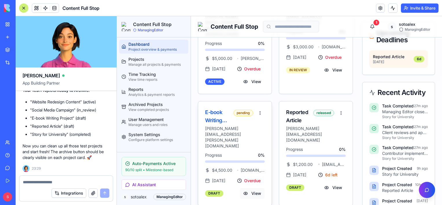
click at [251, 188] on button "View" at bounding box center [252, 193] width 25 height 10
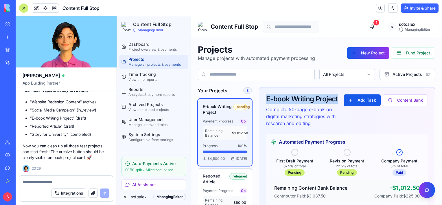
drag, startPoint x: 289, startPoint y: 109, endPoint x: 264, endPoint y: 100, distance: 26.7
click at [264, 100] on div "E-book Writing Project Complete 50-page e-book on digital marketing strategies …" at bounding box center [347, 110] width 176 height 46
copy div "E-book Writing Project"
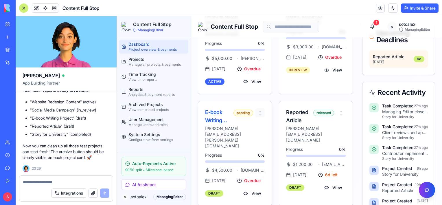
click at [258, 107] on html "Content Full Stop ManagingEditor Dashboard Project overview & payments Projects…" at bounding box center [279, 80] width 325 height 476
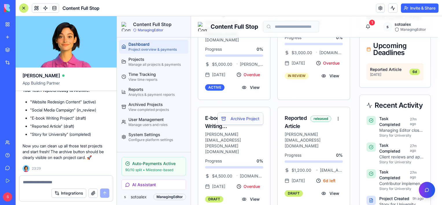
click at [249, 119] on div "Archive Project" at bounding box center [240, 118] width 43 height 9
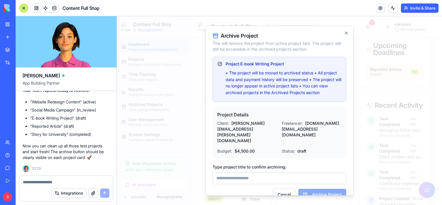
click at [250, 172] on input "Type project title to confirm archiving:" at bounding box center [280, 178] width 134 height 12
type input "**********"
click at [316, 189] on button "Archive Project" at bounding box center [323, 195] width 48 height 12
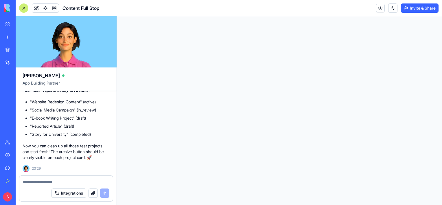
scroll to position [0, 0]
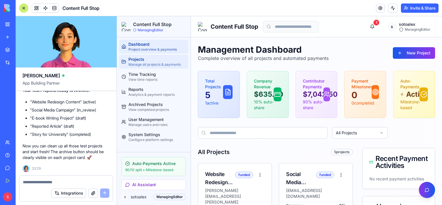
click at [147, 62] on div "Manage all projects & payments" at bounding box center [158, 64] width 58 height 5
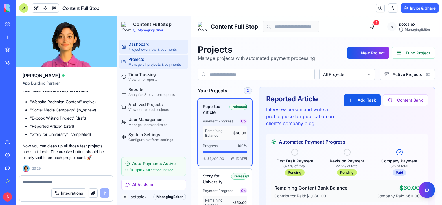
click at [131, 45] on div "Dashboard" at bounding box center [158, 44] width 58 height 6
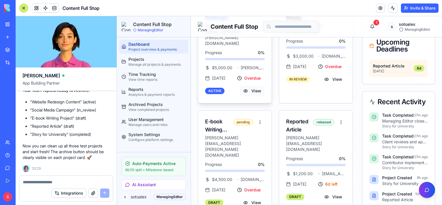
scroll to position [203, 0]
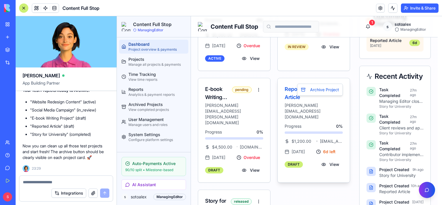
click at [339, 78] on html "Content Full Stop ManagingEditor Dashboard Project overview & payments Projects…" at bounding box center [279, 55] width 325 height 482
click at [287, 78] on html "Content Full Stop ManagingEditor Dashboard Project overview & payments Projects…" at bounding box center [279, 55] width 325 height 482
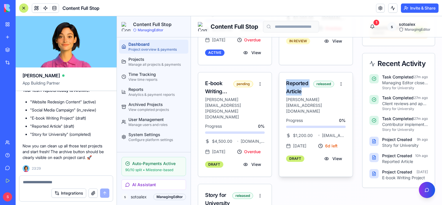
drag, startPoint x: 301, startPoint y: 85, endPoint x: 286, endPoint y: 78, distance: 17.0
click at [286, 79] on div "Reported Article" at bounding box center [298, 87] width 25 height 16
copy div "Reported Article"
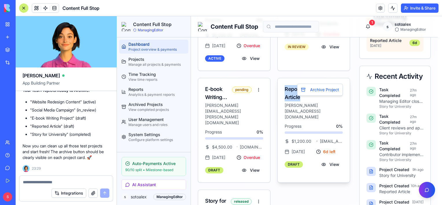
click at [337, 78] on html "Content Full Stop ManagingEditor Dashboard Project overview & payments Projects…" at bounding box center [279, 55] width 325 height 482
click at [323, 91] on div "Archive Project" at bounding box center [320, 89] width 43 height 9
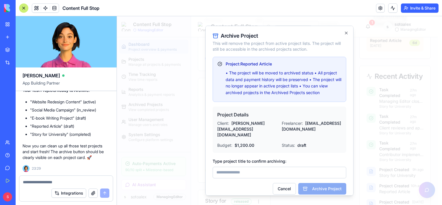
click at [264, 167] on input "Type project title to confirm archiving:" at bounding box center [280, 173] width 134 height 12
paste input "**********"
type input "**********"
click at [318, 183] on button "Archive Project" at bounding box center [323, 189] width 48 height 12
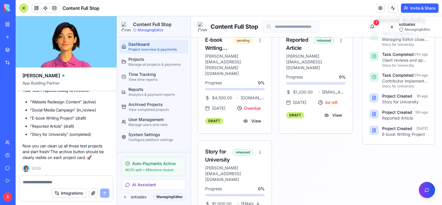
scroll to position [261, 0]
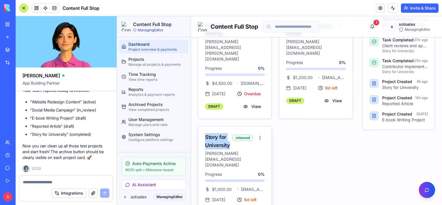
drag, startPoint x: 203, startPoint y: 120, endPoint x: 229, endPoint y: 129, distance: 27.1
click at [229, 129] on div "Story for University alex@contentfullstop.com released" at bounding box center [235, 148] width 74 height 45
copy div "Story for University"
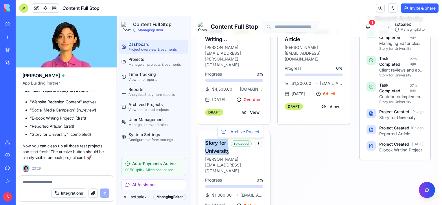
click at [246, 134] on div "Archive Project" at bounding box center [240, 131] width 43 height 9
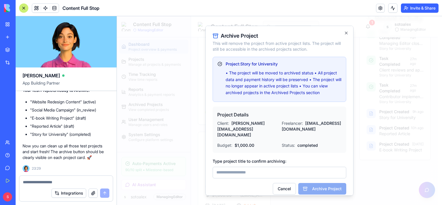
click at [252, 167] on input "Type project title to confirm archiving:" at bounding box center [280, 173] width 134 height 12
paste input "**********"
type input "**********"
click at [327, 183] on button "Archive Project" at bounding box center [323, 189] width 48 height 12
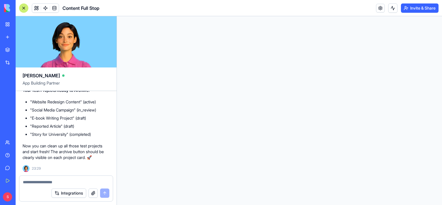
scroll to position [0, 0]
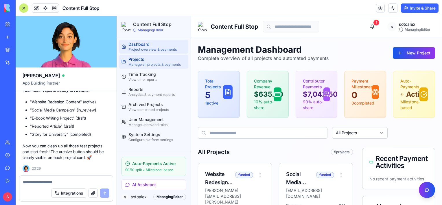
click at [147, 57] on div "Projects" at bounding box center [158, 59] width 58 height 6
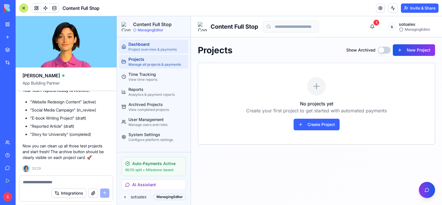
click at [142, 48] on div "Project overview & payments" at bounding box center [158, 49] width 58 height 5
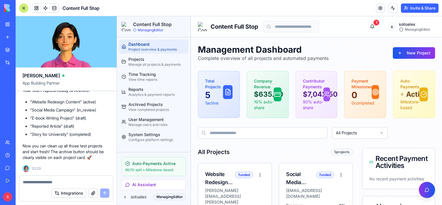
click at [59, 181] on textarea at bounding box center [66, 182] width 87 height 6
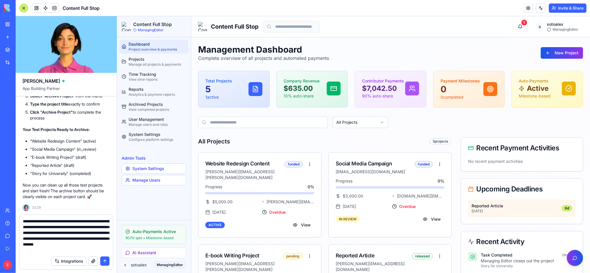
scroll to position [6, 0]
click at [102, 205] on textarea "**********" at bounding box center [66, 236] width 87 height 35
type textarea "**********"
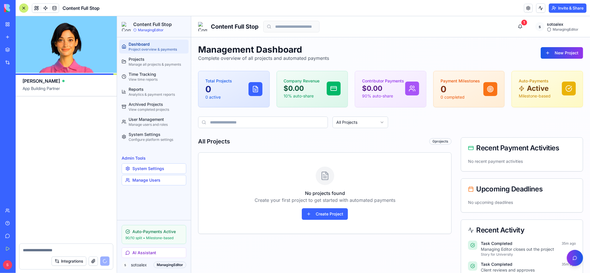
scroll to position [13425, 0]
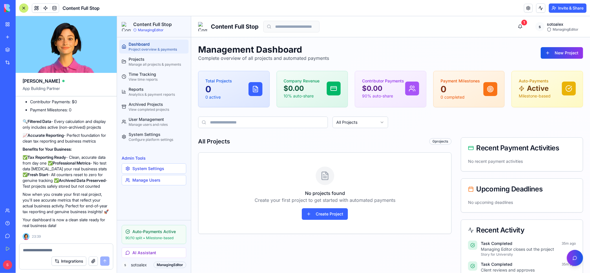
click at [24, 8] on div at bounding box center [23, 7] width 9 height 9
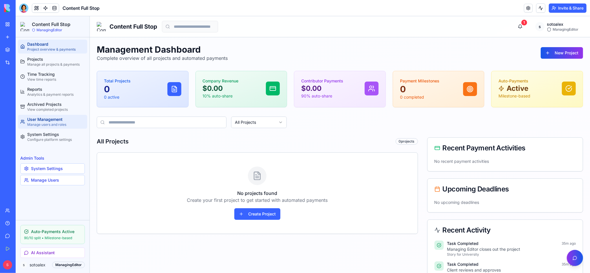
click at [38, 122] on div "User Management" at bounding box center [56, 119] width 58 height 6
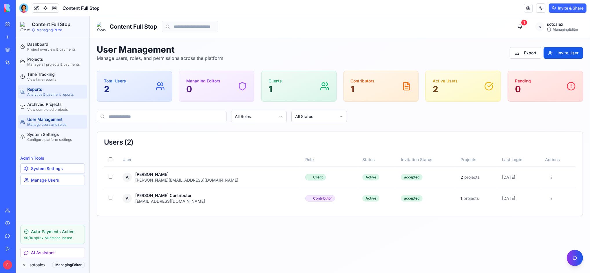
click at [40, 90] on div "Reports" at bounding box center [56, 89] width 58 height 6
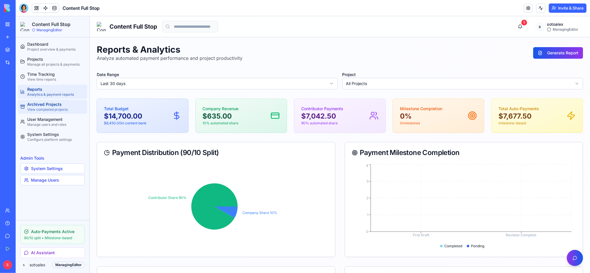
click at [41, 107] on div "Archived Projects" at bounding box center [56, 104] width 58 height 6
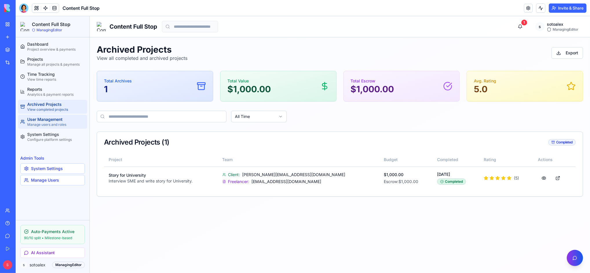
click at [46, 117] on div "User Management" at bounding box center [56, 119] width 58 height 6
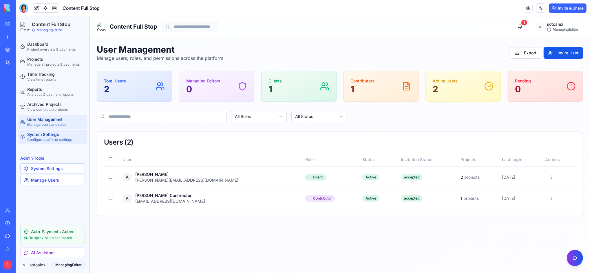
click at [52, 138] on div "Configure platform settings" at bounding box center [56, 139] width 58 height 5
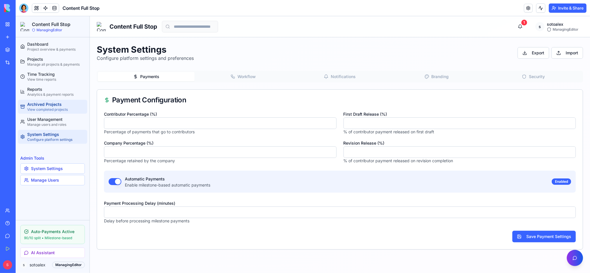
click at [53, 107] on div "Archived Projects" at bounding box center [56, 104] width 58 height 6
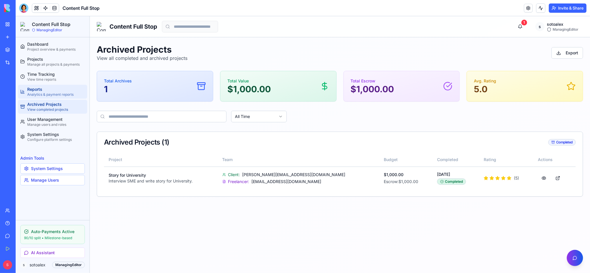
click at [45, 89] on div "Reports" at bounding box center [56, 89] width 58 height 6
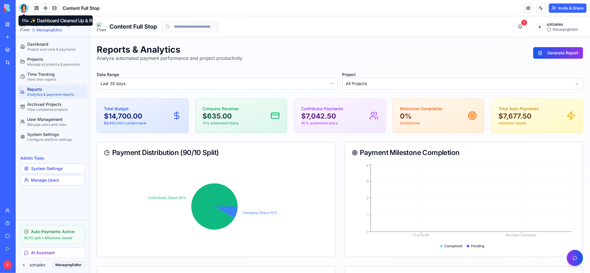
drag, startPoint x: 24, startPoint y: 6, endPoint x: 40, endPoint y: 17, distance: 19.5
click at [24, 6] on div at bounding box center [23, 7] width 9 height 9
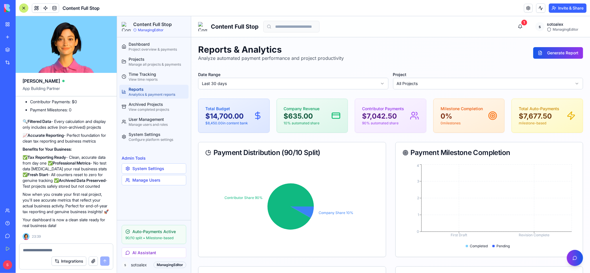
scroll to position [13425, 0]
click at [57, 205] on textarea at bounding box center [66, 251] width 87 height 6
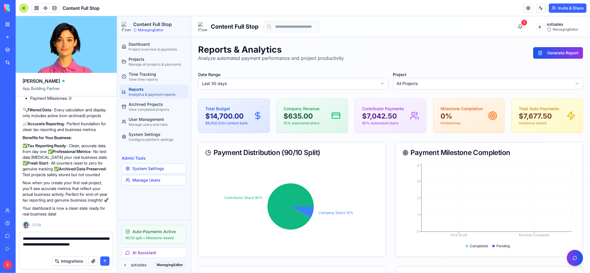
type textarea "**********"
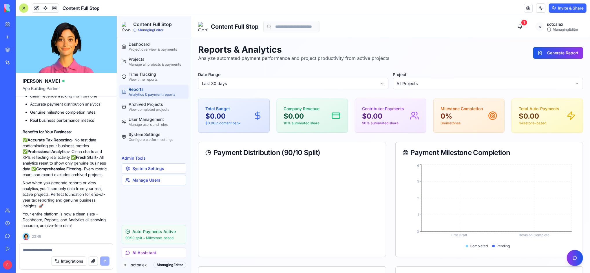
scroll to position [13901, 0]
click at [159, 106] on div "Archived Projects" at bounding box center [157, 104] width 58 height 6
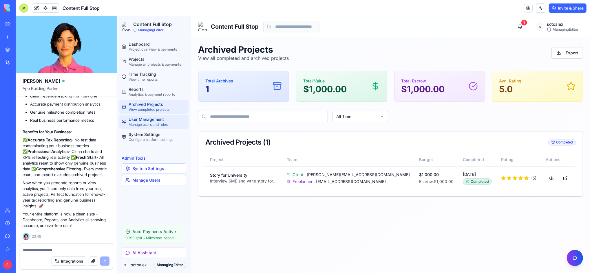
click at [156, 120] on div "User Management" at bounding box center [157, 119] width 58 height 6
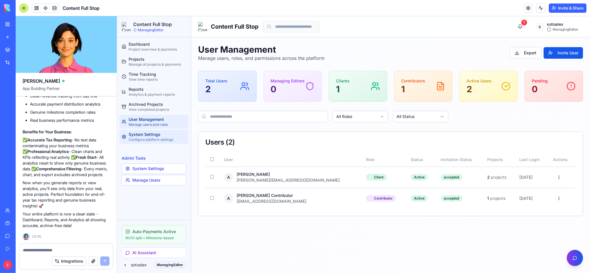
click at [155, 138] on div "Configure platform settings" at bounding box center [157, 139] width 58 height 5
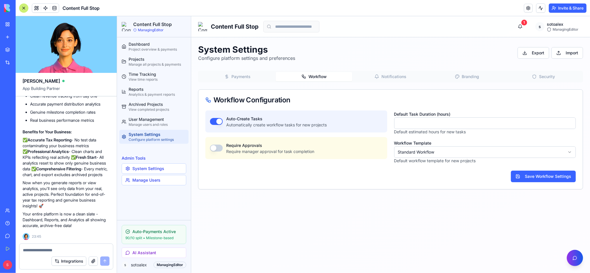
click at [319, 77] on button "Workflow" at bounding box center [313, 76] width 76 height 9
click at [378, 79] on button "Notifications" at bounding box center [390, 76] width 76 height 9
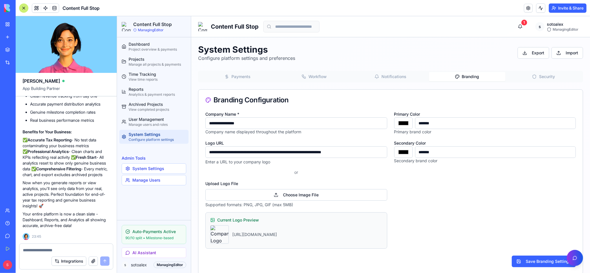
click at [442, 76] on button "Branding" at bounding box center [467, 76] width 76 height 9
click at [442, 80] on button "Security" at bounding box center [543, 76] width 76 height 9
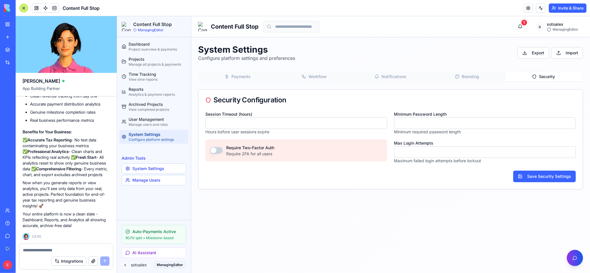
click at [244, 76] on button "Payments" at bounding box center [237, 76] width 76 height 9
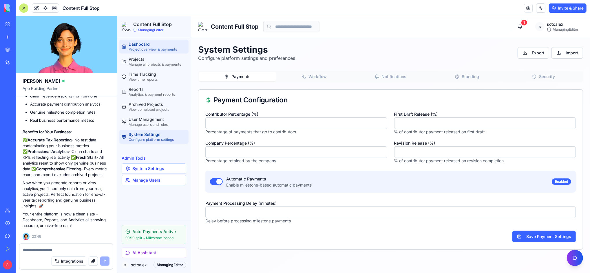
click at [138, 44] on div "Dashboard" at bounding box center [157, 44] width 58 height 6
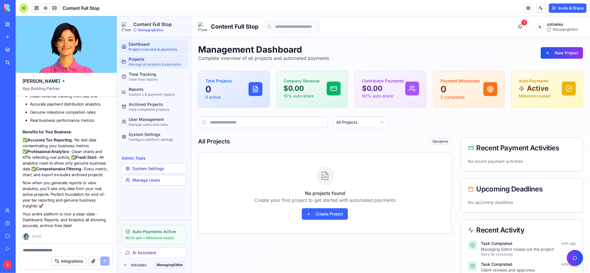
click at [133, 64] on div "Manage all projects & payments" at bounding box center [157, 64] width 58 height 5
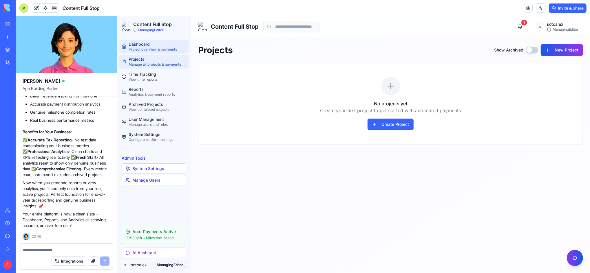
click at [146, 45] on div "Dashboard" at bounding box center [157, 44] width 58 height 6
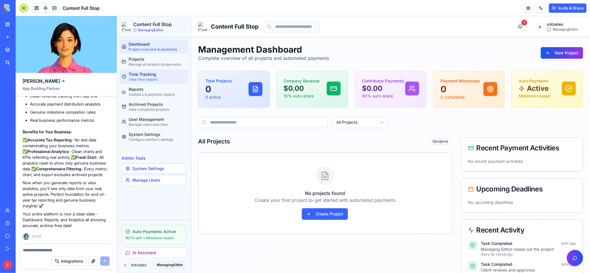
click at [143, 73] on div "Time Tracking" at bounding box center [157, 74] width 58 height 6
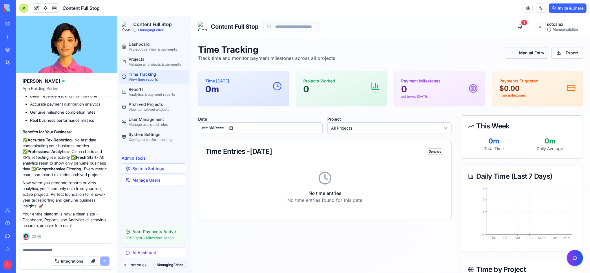
click at [442, 52] on button "Manual Entry" at bounding box center [526, 53] width 44 height 12
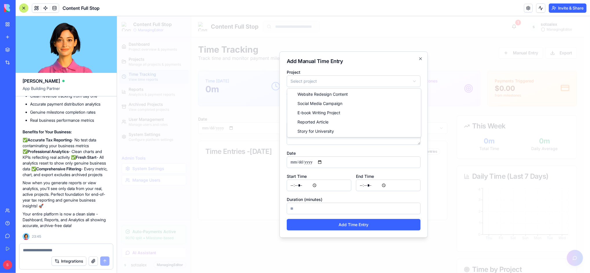
click at [412, 78] on body "**********" at bounding box center [350, 194] width 467 height 356
click at [442, 33] on div at bounding box center [353, 144] width 473 height 257
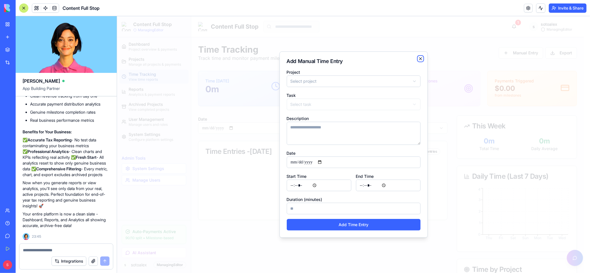
click at [420, 59] on icon "button" at bounding box center [420, 58] width 2 height 2
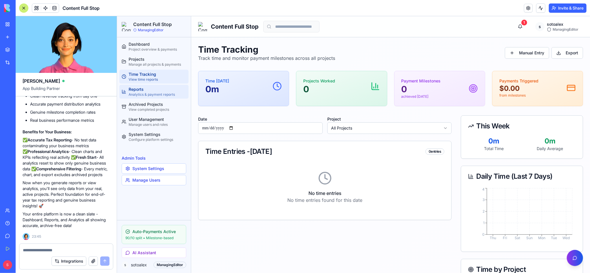
click at [131, 92] on div "Analytics & payment reports" at bounding box center [157, 94] width 58 height 5
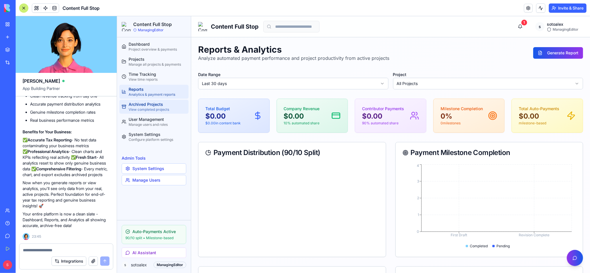
click at [144, 108] on div "View completed projects" at bounding box center [157, 109] width 58 height 5
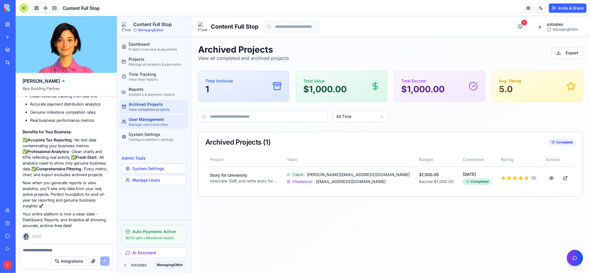
click at [149, 118] on div "User Management" at bounding box center [157, 119] width 58 height 6
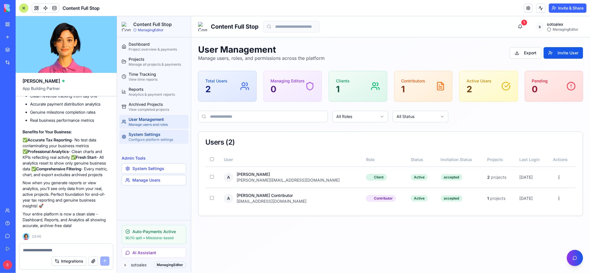
click at [152, 136] on div "System Settings" at bounding box center [157, 134] width 58 height 6
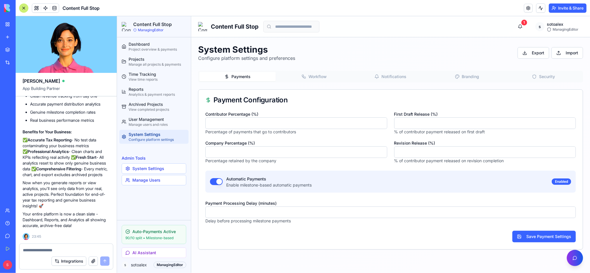
drag, startPoint x: 249, startPoint y: 122, endPoint x: 206, endPoint y: 122, distance: 43.2
click at [206, 122] on input "**" at bounding box center [296, 123] width 182 height 12
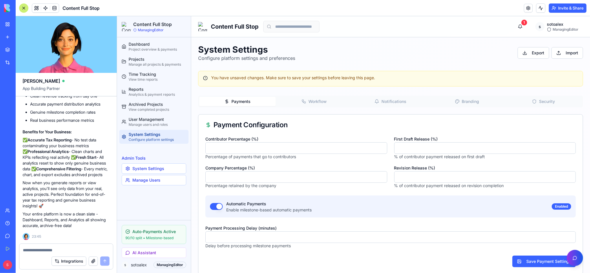
type input "**"
drag, startPoint x: 227, startPoint y: 175, endPoint x: 208, endPoint y: 175, distance: 19.7
click at [208, 175] on input "**" at bounding box center [296, 177] width 182 height 12
type input "**"
click at [280, 163] on div "Contributor Percentage (%) ** Percentage of payments that go to contributors Co…" at bounding box center [296, 161] width 182 height 53
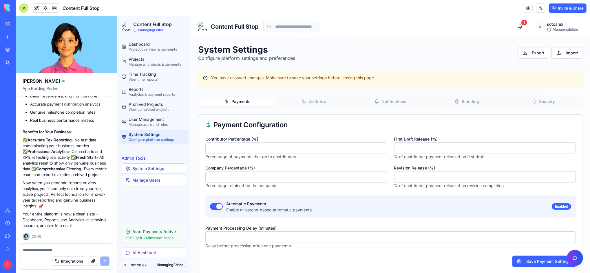
click at [420, 145] on input "**" at bounding box center [485, 148] width 182 height 12
drag, startPoint x: 413, startPoint y: 144, endPoint x: 383, endPoint y: 147, distance: 30.3
click at [383, 147] on div "Contributor Percentage (%) ** Percentage of payments that go to contributors Co…" at bounding box center [390, 161] width 370 height 53
type input "**"
drag, startPoint x: 409, startPoint y: 176, endPoint x: 390, endPoint y: 174, distance: 18.3
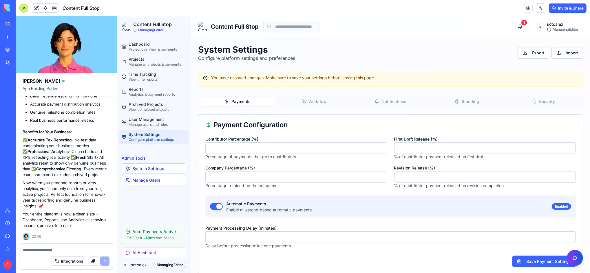
click at [390, 174] on div "Contributor Percentage (%) ** Percentage of payments that go to contributors Co…" at bounding box center [390, 161] width 370 height 53
type input "**"
click at [420, 122] on div "Payment Configuration" at bounding box center [390, 124] width 370 height 7
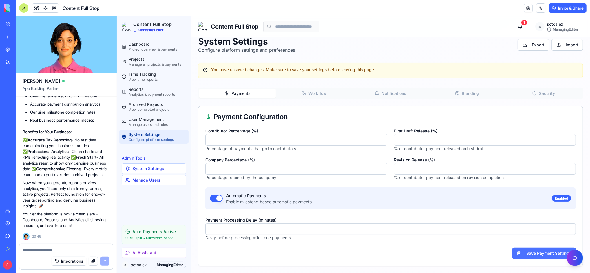
click at [442, 205] on button "Save Payment Settings" at bounding box center [543, 254] width 63 height 12
click at [25, 8] on div at bounding box center [23, 7] width 9 height 9
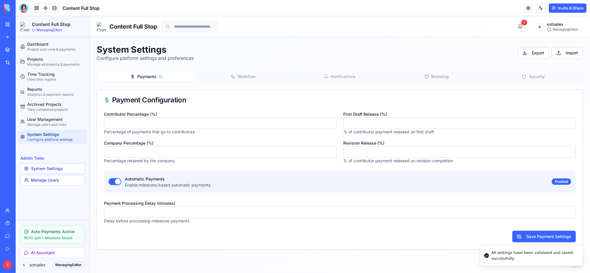
scroll to position [0, 0]
click at [49, 49] on div "Project overview & payments" at bounding box center [56, 49] width 58 height 5
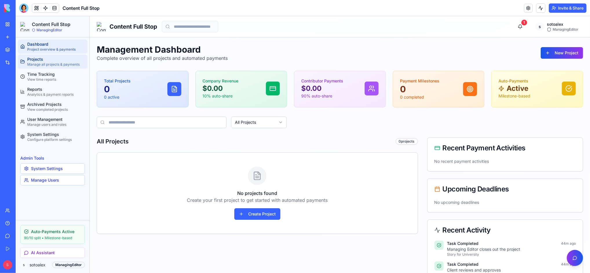
click at [41, 64] on div "Manage all projects & payments" at bounding box center [56, 64] width 58 height 5
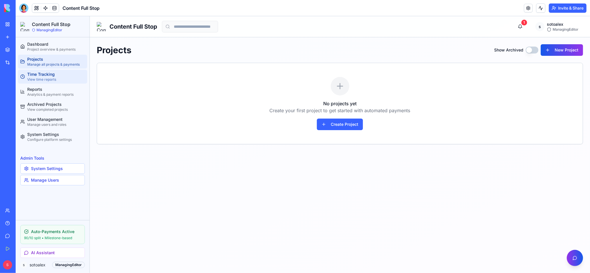
click at [41, 75] on div "Time Tracking" at bounding box center [56, 74] width 58 height 6
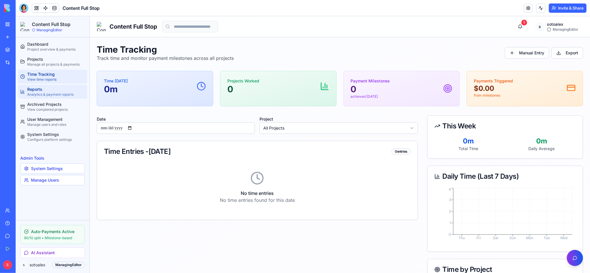
click at [41, 88] on div "Reports" at bounding box center [56, 89] width 58 height 6
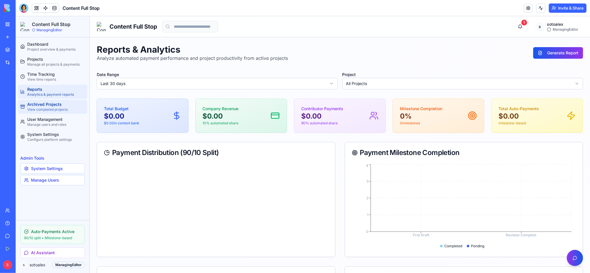
click at [46, 106] on div "Archived Projects" at bounding box center [56, 104] width 58 height 6
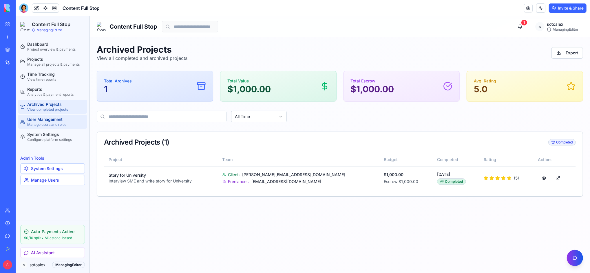
click at [46, 122] on div "User Management" at bounding box center [56, 119] width 58 height 6
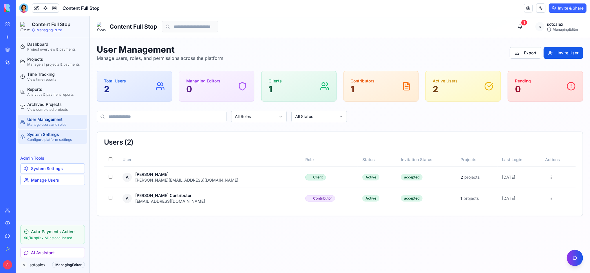
click at [46, 133] on div "System Settings" at bounding box center [56, 134] width 58 height 6
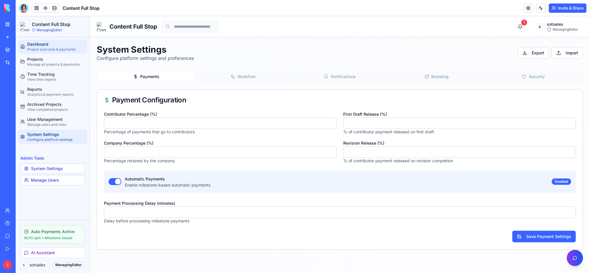
click at [41, 43] on div "Dashboard" at bounding box center [56, 44] width 58 height 6
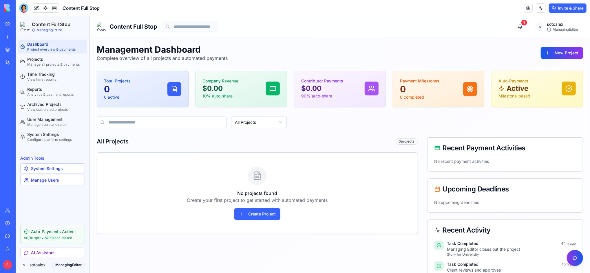
click at [442, 6] on button "Invite & Share" at bounding box center [568, 7] width 38 height 9
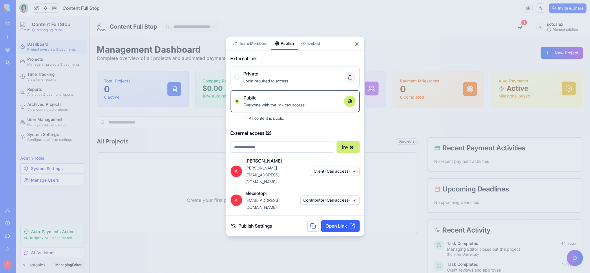
click at [289, 84] on div "Share App Team Members Publish Embed External link Private Login required to ac…" at bounding box center [295, 136] width 139 height 201
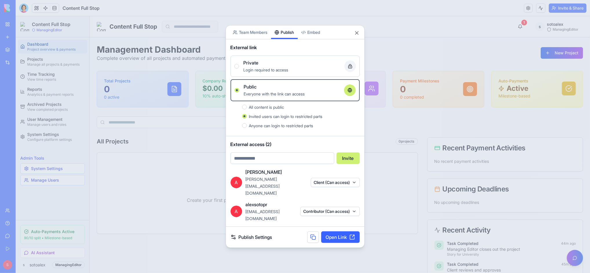
click at [238, 69] on div at bounding box center [236, 66] width 5 height 5
click at [238, 69] on button "Private Login required to access" at bounding box center [236, 66] width 5 height 5
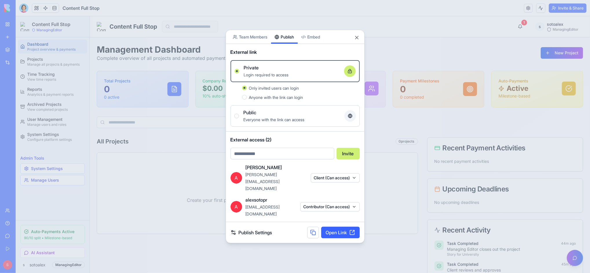
click at [321, 182] on button "Client (Can access)" at bounding box center [335, 177] width 49 height 9
click at [286, 178] on div at bounding box center [295, 136] width 590 height 273
click at [344, 205] on link "Open Link" at bounding box center [340, 233] width 39 height 12
click at [268, 197] on span "alexsotopr" at bounding box center [257, 200] width 22 height 7
click at [263, 199] on span "alexsotopr" at bounding box center [257, 200] width 22 height 7
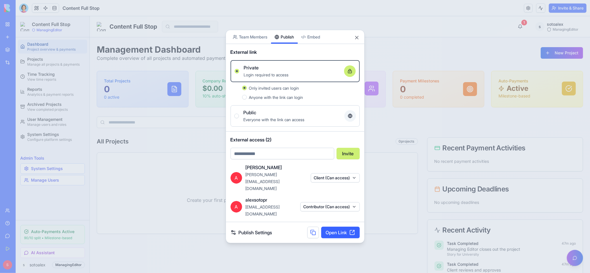
click at [314, 47] on body "BETA My Workspace New app Marketplace Integrations Recent Content Full Stop AI …" at bounding box center [295, 136] width 590 height 273
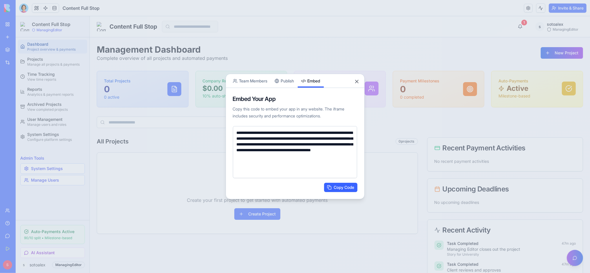
drag, startPoint x: 235, startPoint y: 132, endPoint x: 351, endPoint y: 172, distance: 121.8
click at [351, 172] on textarea "**********" at bounding box center [295, 152] width 125 height 52
click at [343, 189] on button "Copy Code" at bounding box center [340, 187] width 33 height 9
click at [356, 81] on button "Close" at bounding box center [357, 82] width 6 height 6
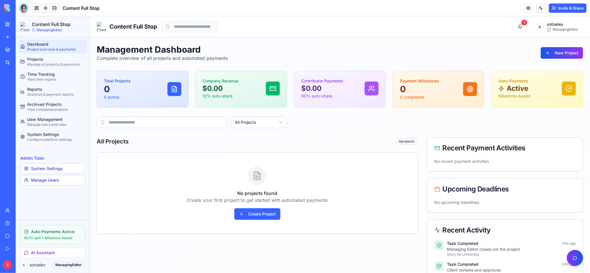
click at [442, 8] on button "Invite & Share" at bounding box center [568, 7] width 38 height 9
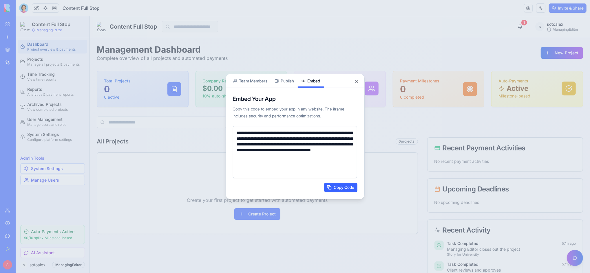
click at [284, 79] on div "**********" at bounding box center [295, 137] width 139 height 126
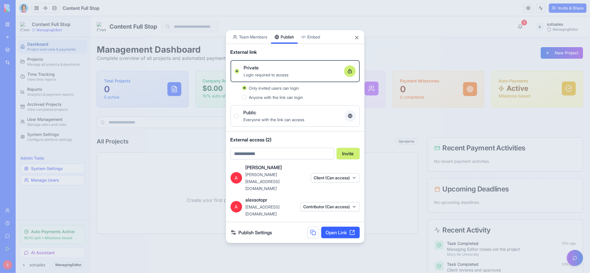
click at [314, 205] on button at bounding box center [313, 233] width 12 height 12
click at [431, 46] on div at bounding box center [295, 136] width 590 height 273
